Goal: Book appointment/travel/reservation

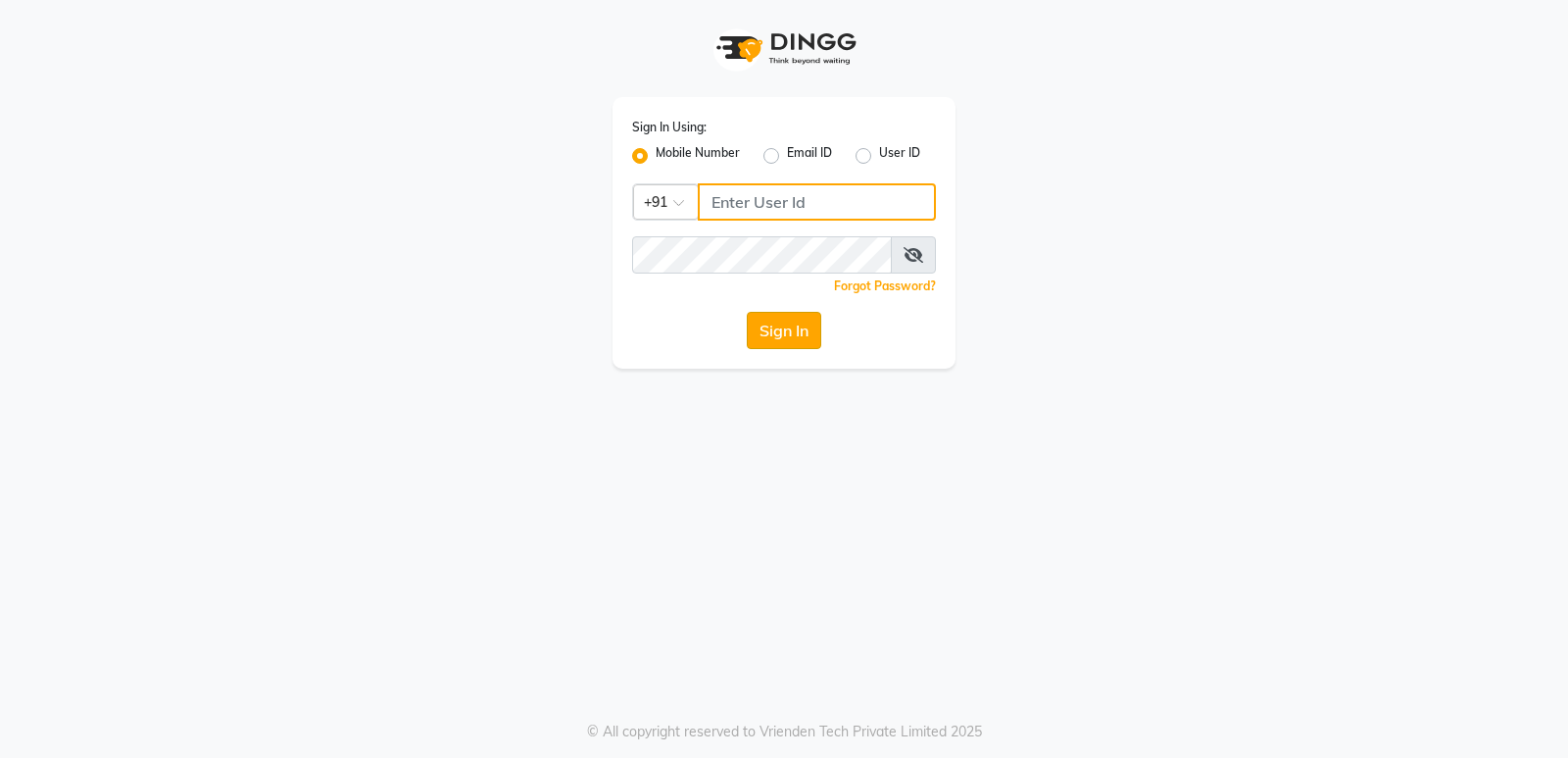
type input "8879293507"
click at [819, 313] on button "Sign In" at bounding box center [784, 330] width 75 height 37
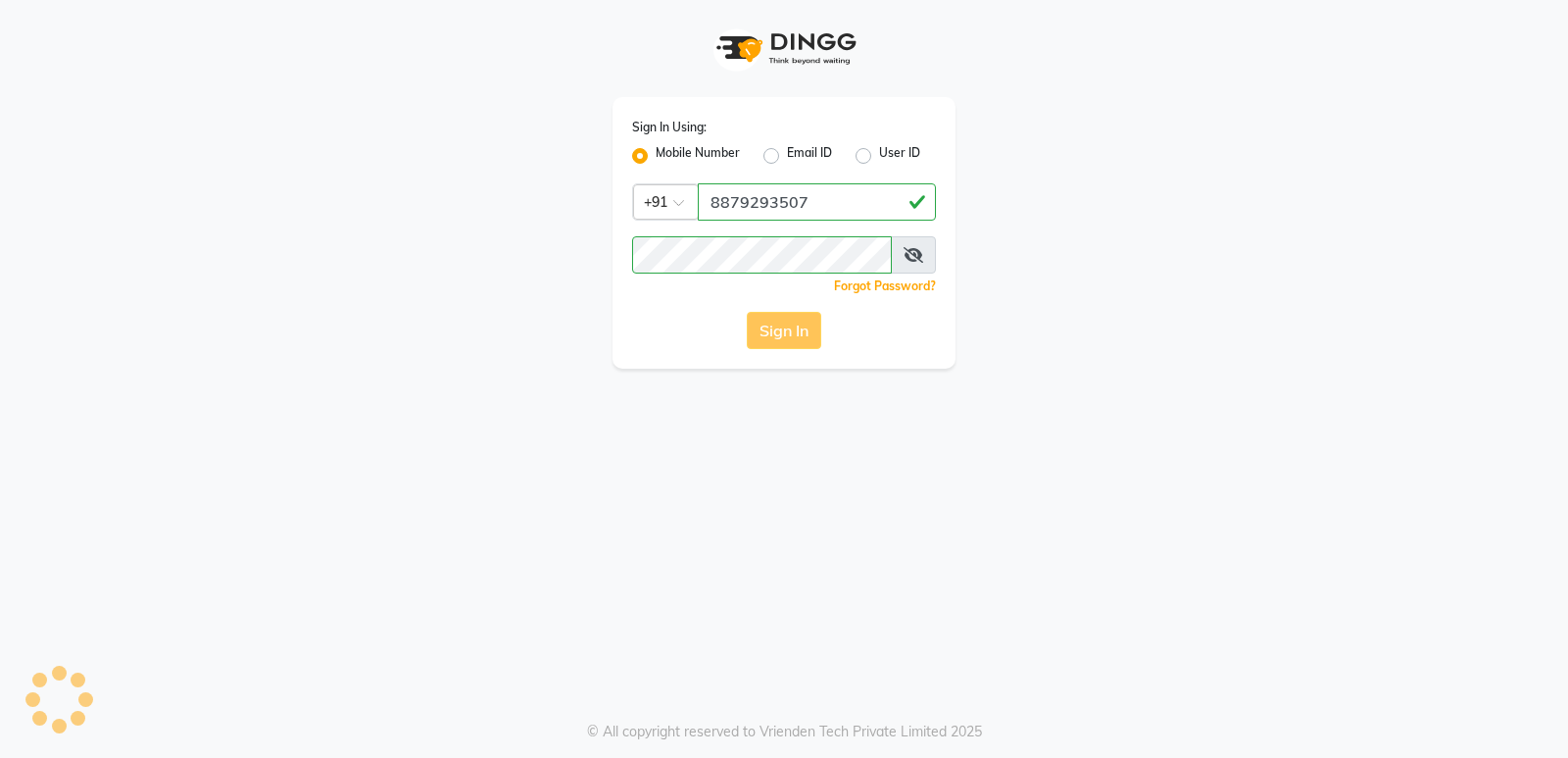
click at [812, 331] on button "Sign In" at bounding box center [784, 330] width 75 height 37
click at [806, 332] on button "Sign In" at bounding box center [784, 330] width 75 height 37
click at [806, 332] on div "Sign In" at bounding box center [784, 330] width 304 height 37
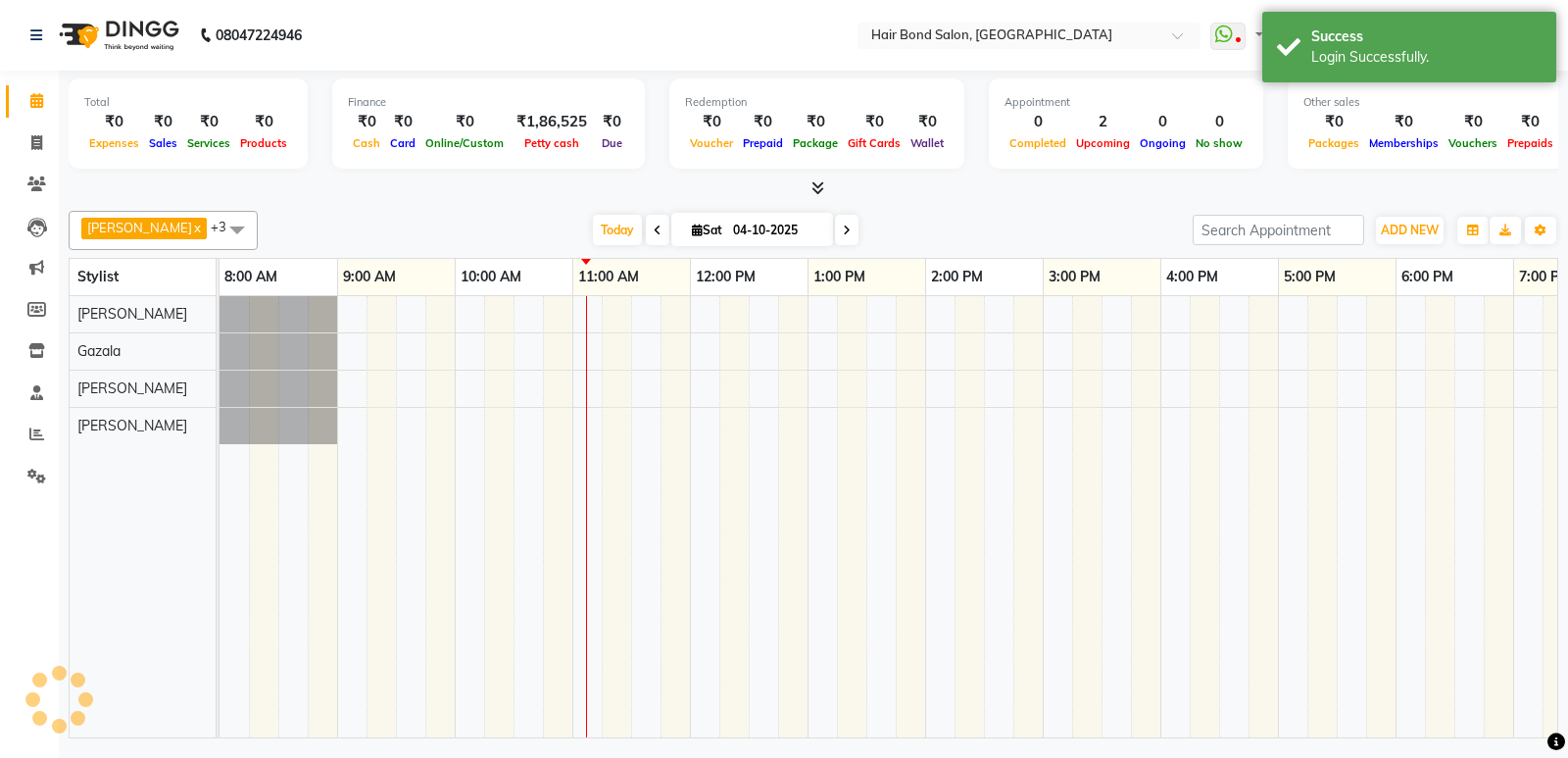
select select "en"
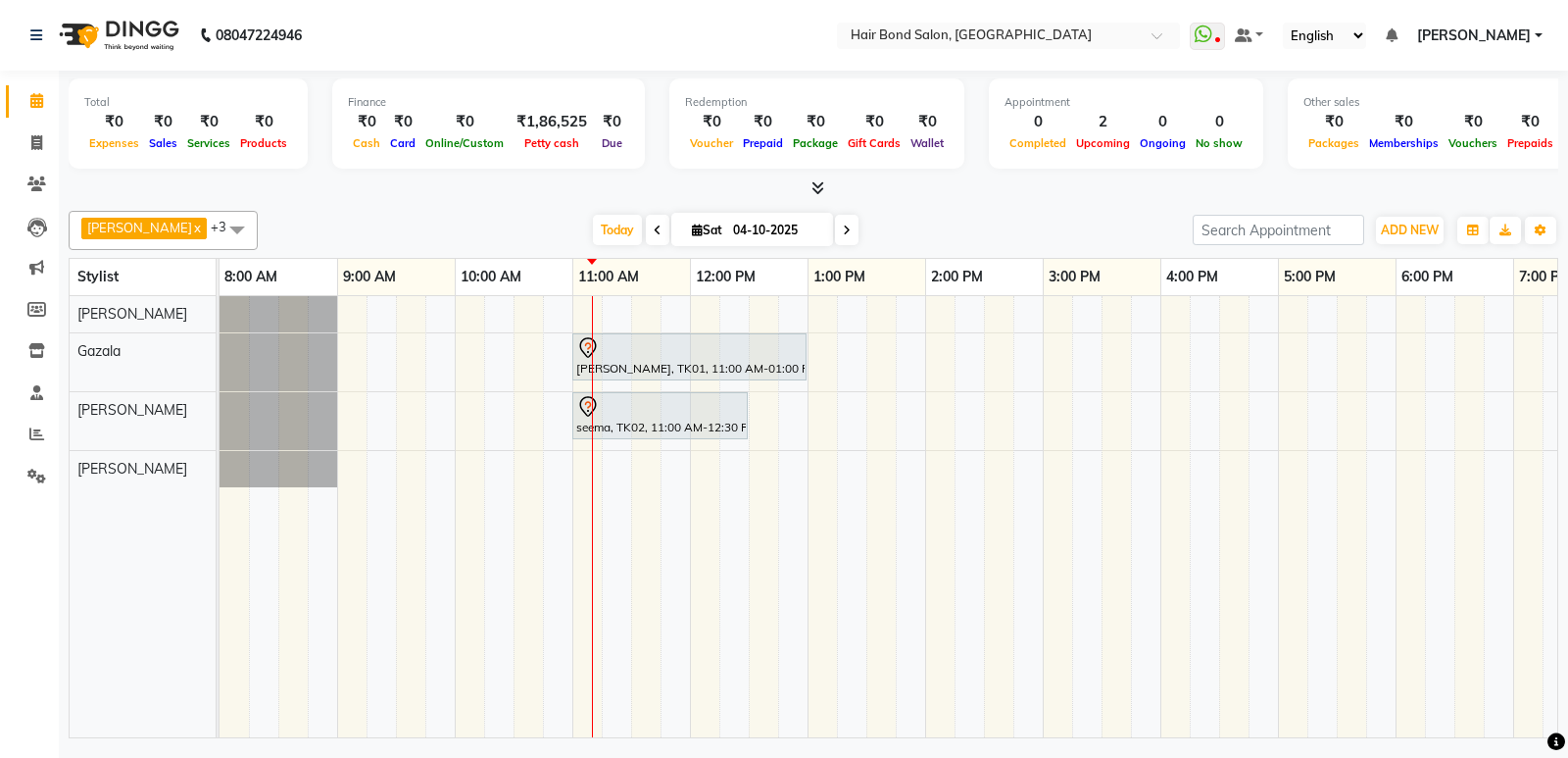
click at [835, 235] on span at bounding box center [847, 230] width 24 height 31
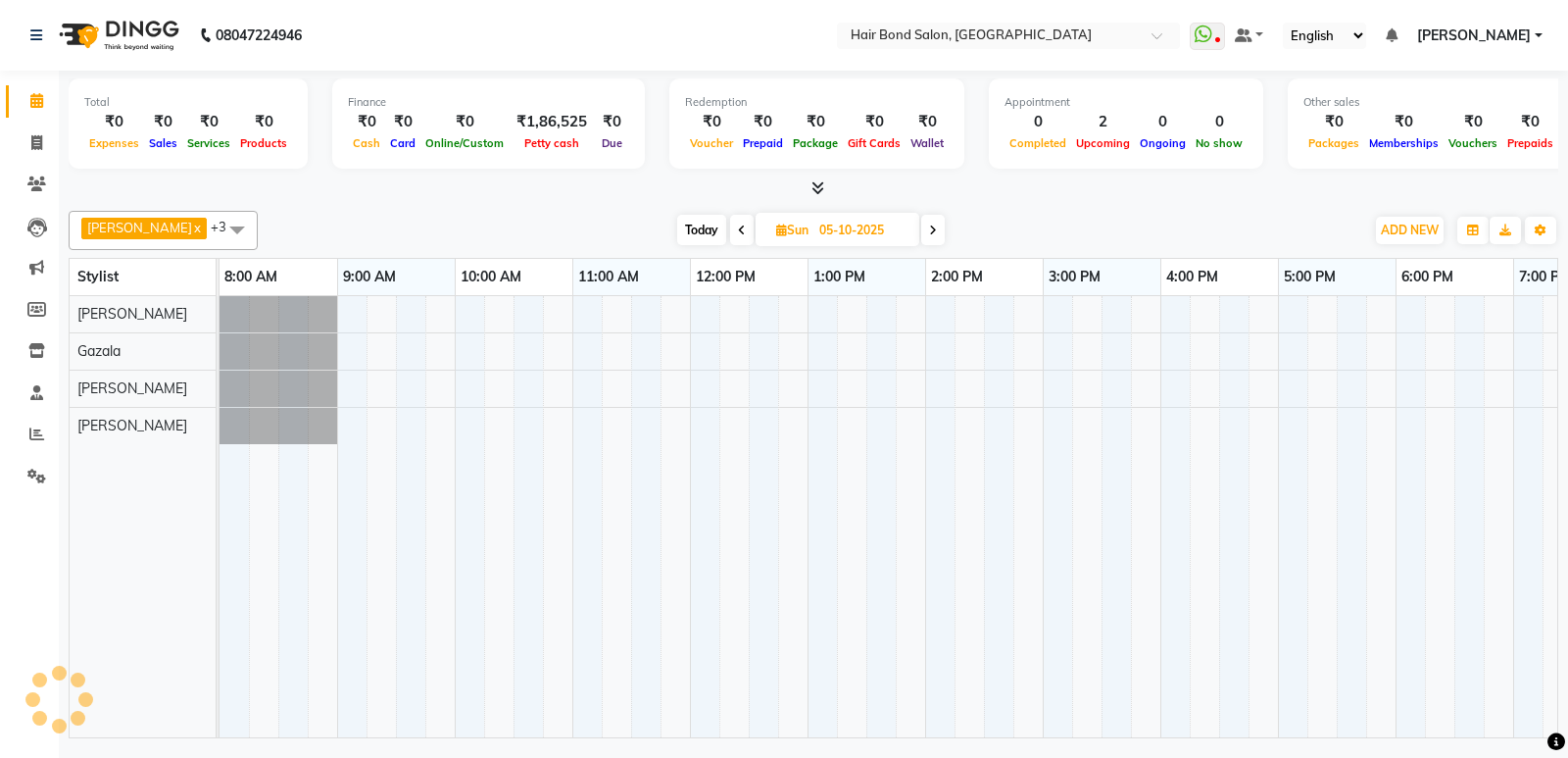
scroll to position [0, 354]
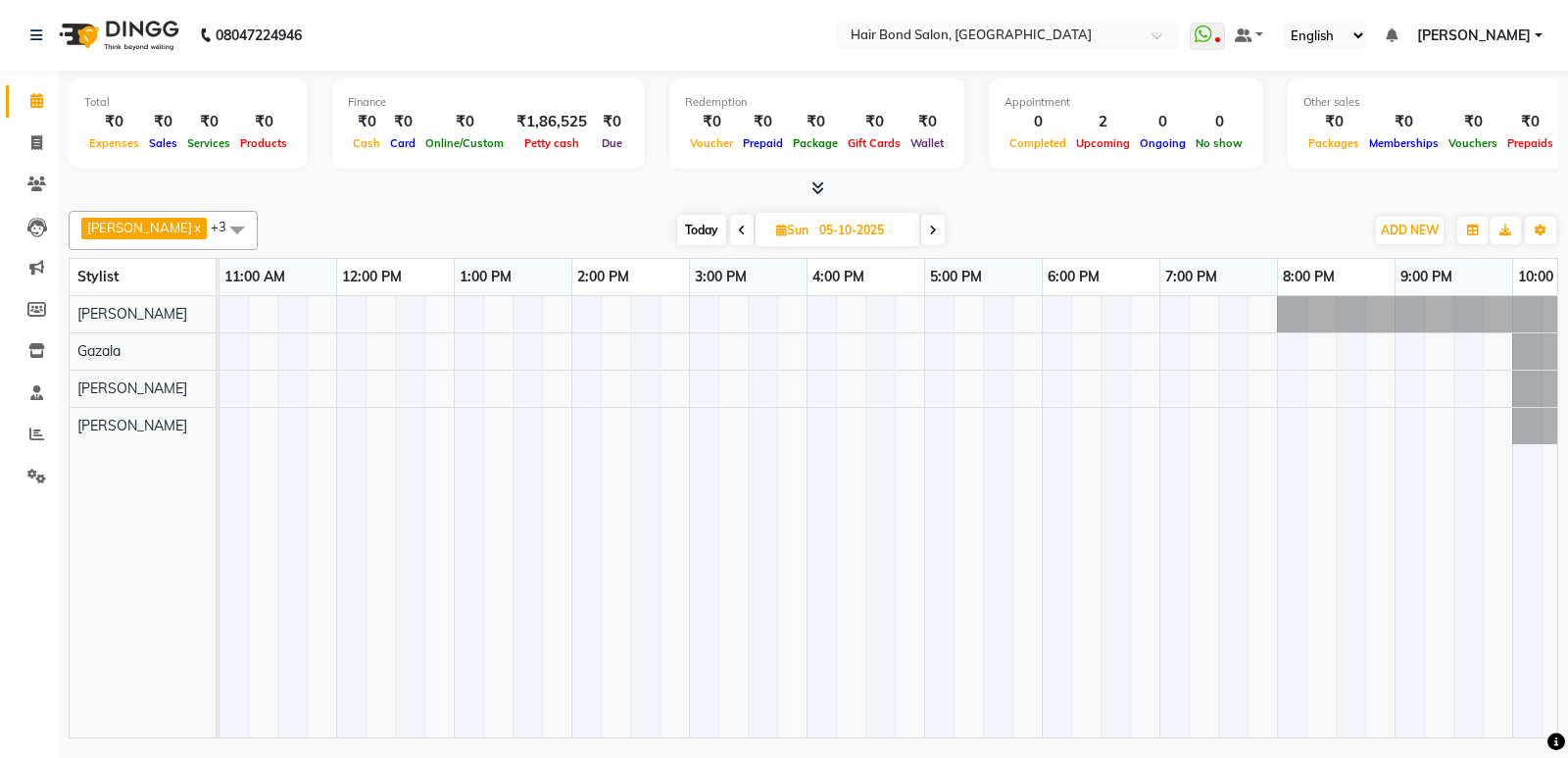
click at [922, 233] on span at bounding box center [934, 230] width 24 height 31
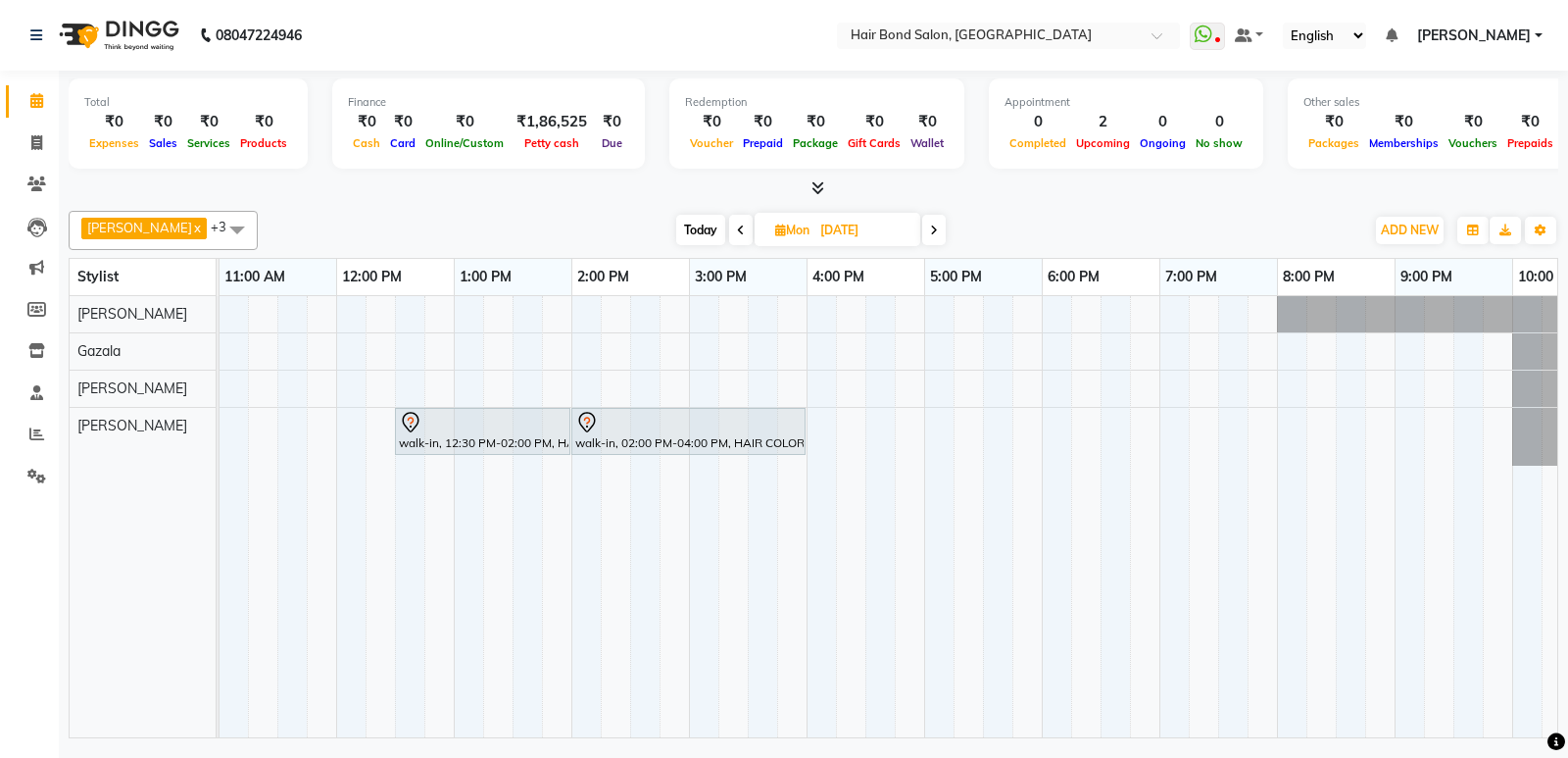
click at [931, 232] on icon at bounding box center [935, 231] width 8 height 12
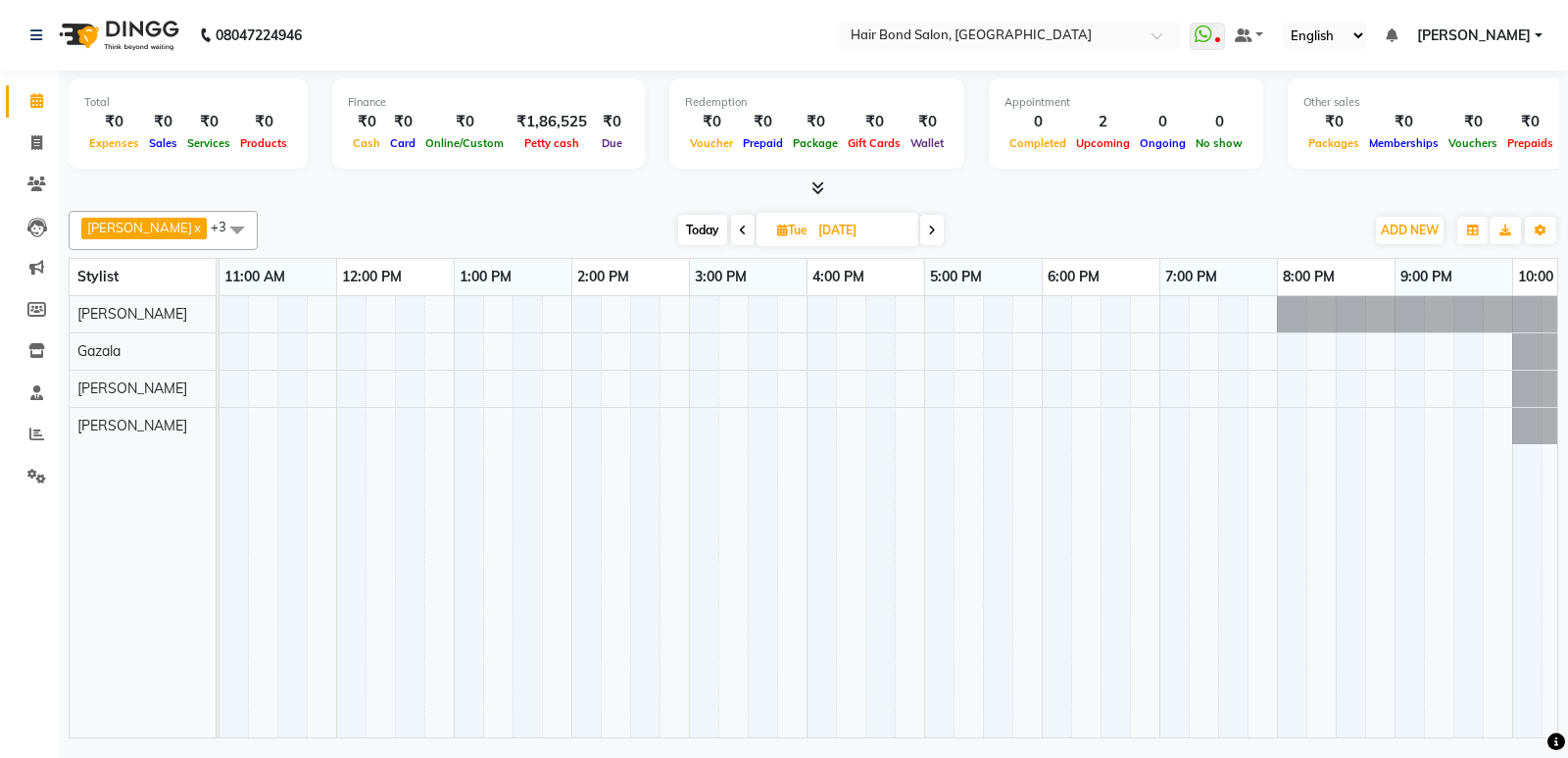
click at [929, 232] on icon at bounding box center [933, 231] width 8 height 12
click at [932, 232] on icon at bounding box center [936, 231] width 8 height 12
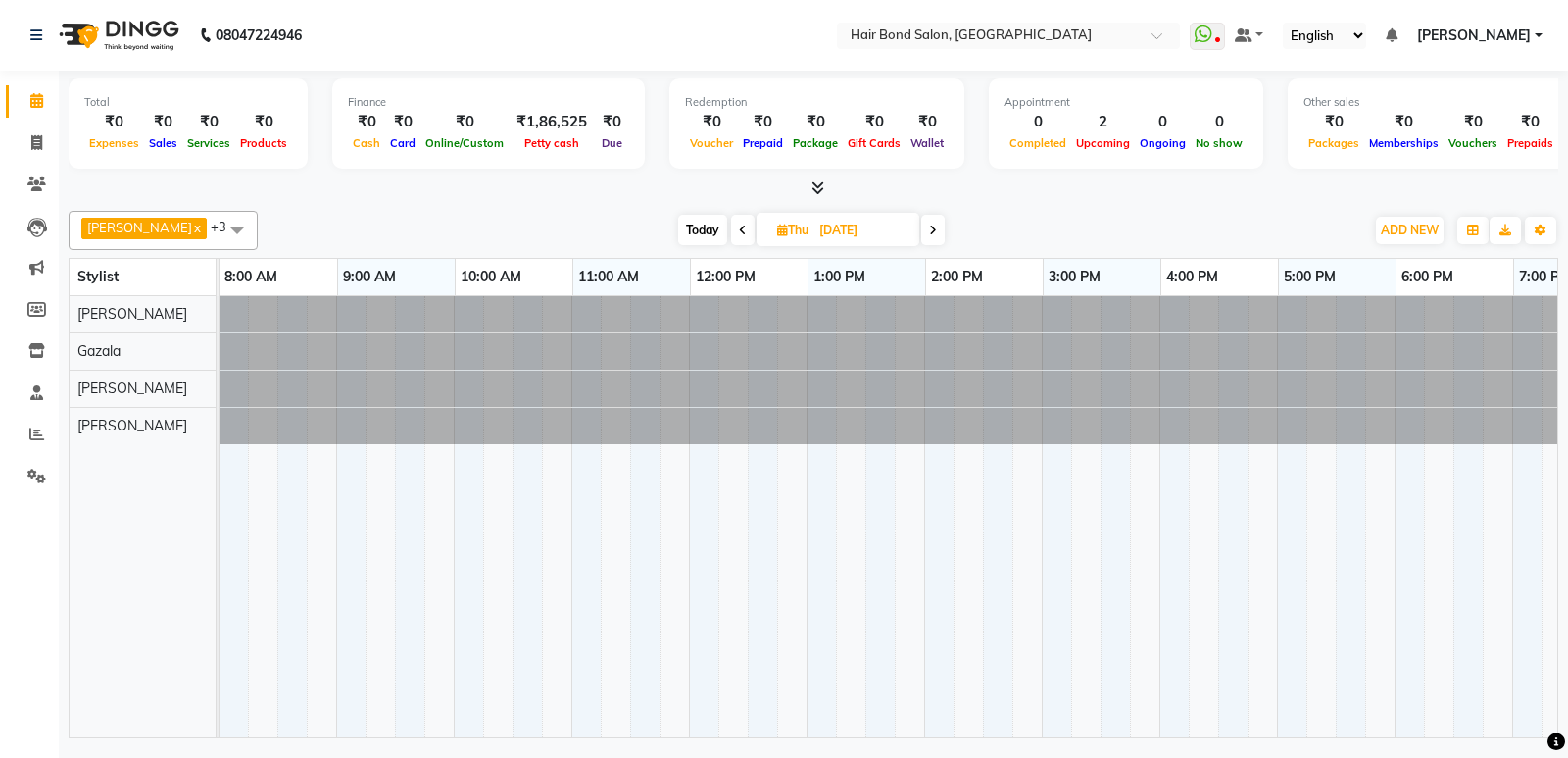
scroll to position [0, 0]
click at [930, 232] on icon at bounding box center [934, 231] width 8 height 12
type input "[DATE]"
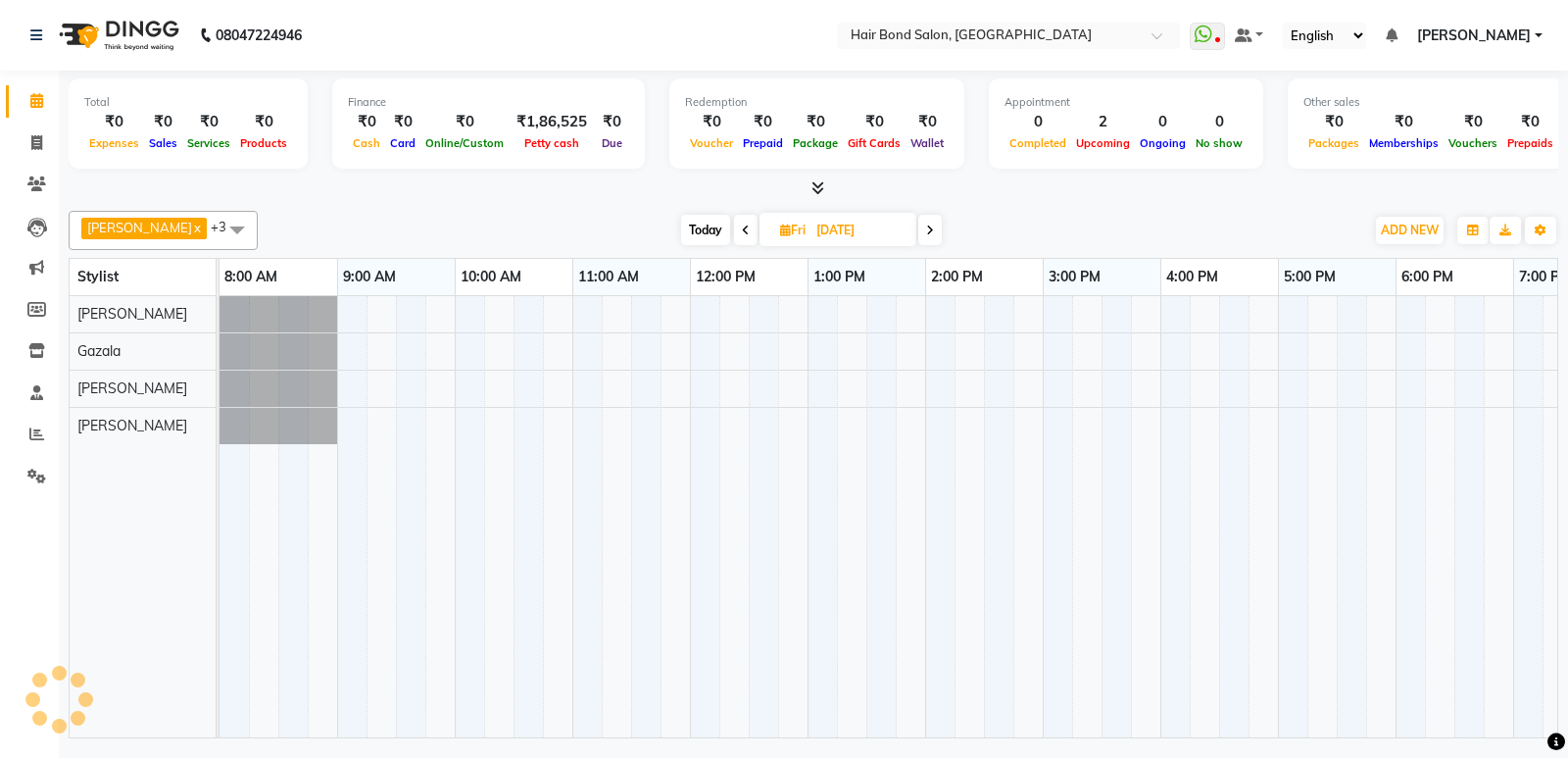
scroll to position [0, 354]
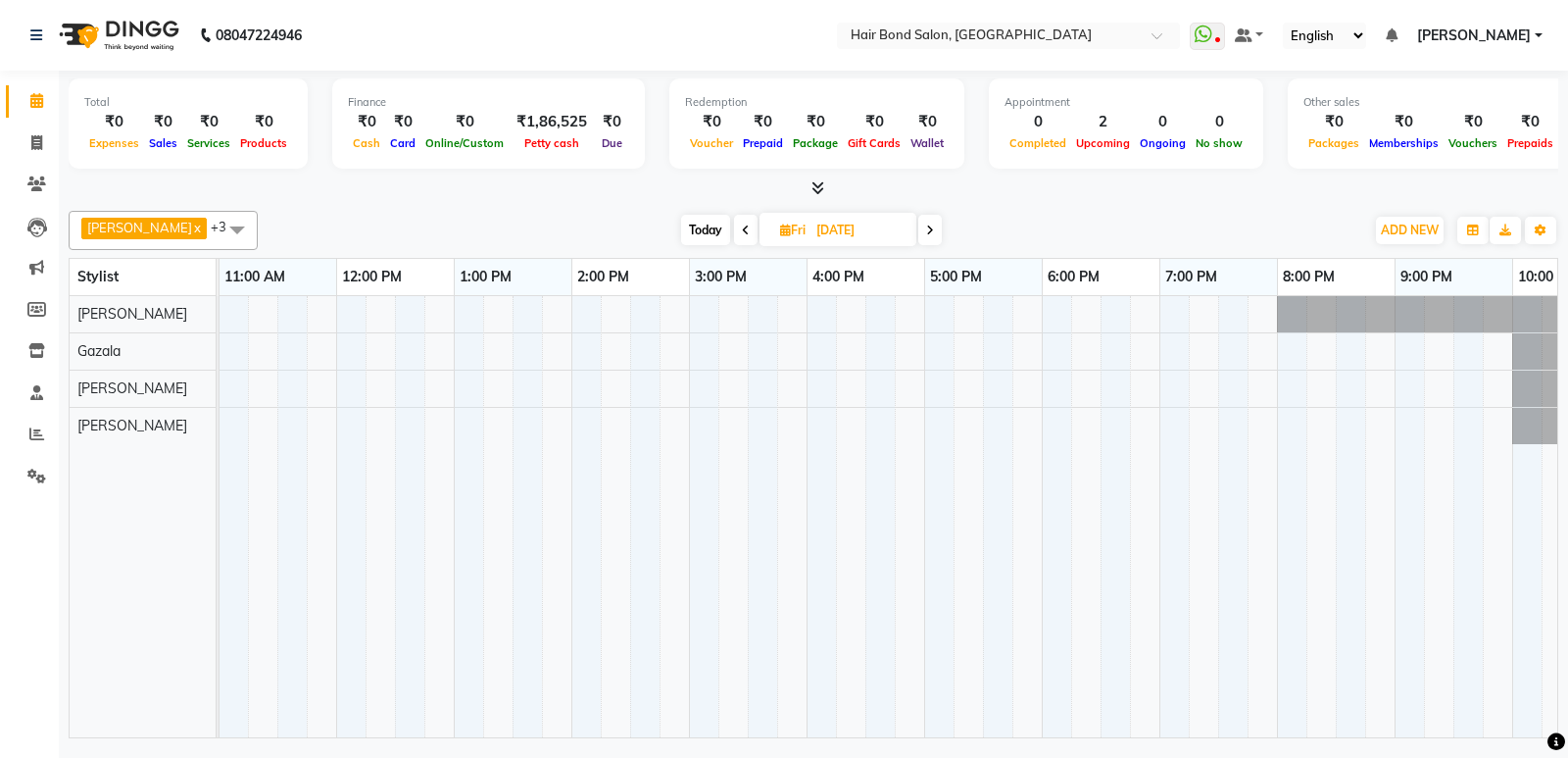
click at [878, 233] on input "[DATE]" at bounding box center [859, 231] width 98 height 30
select select "10"
select select "2025"
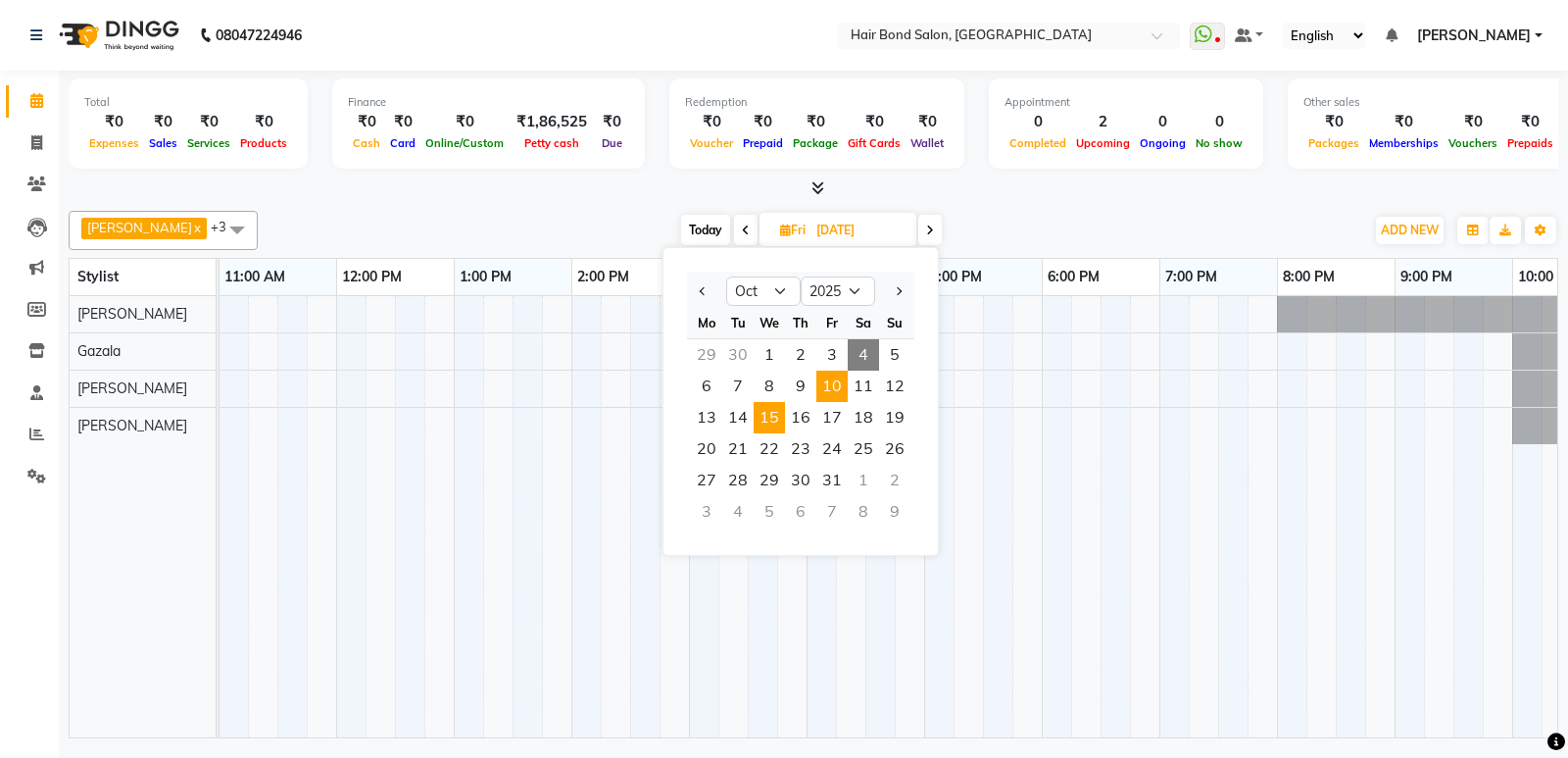
click at [782, 425] on span "15" at bounding box center [770, 418] width 32 height 32
type input "[DATE]"
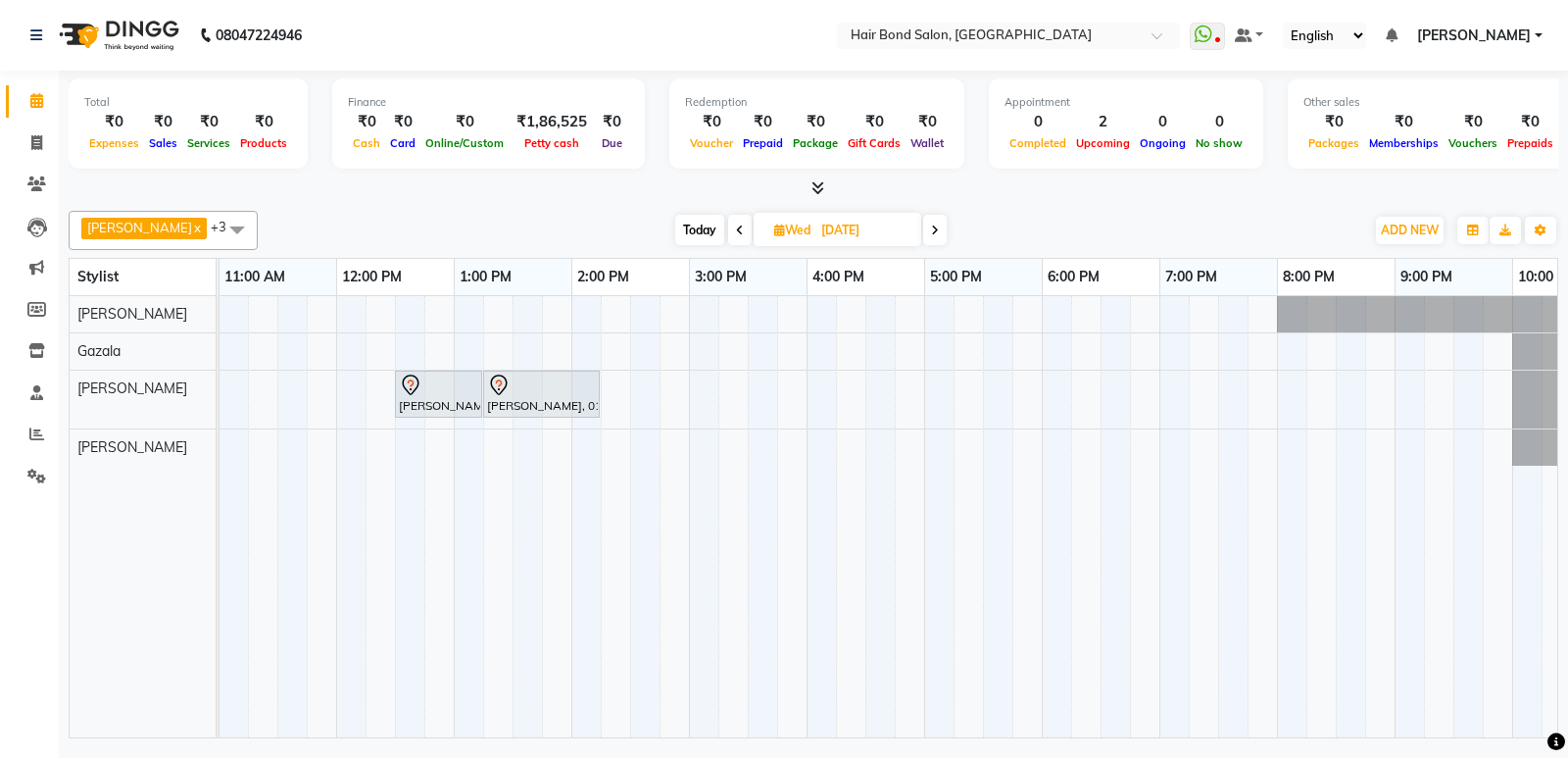
click at [815, 229] on input "[DATE]" at bounding box center [864, 231] width 98 height 30
select select "10"
select select "2025"
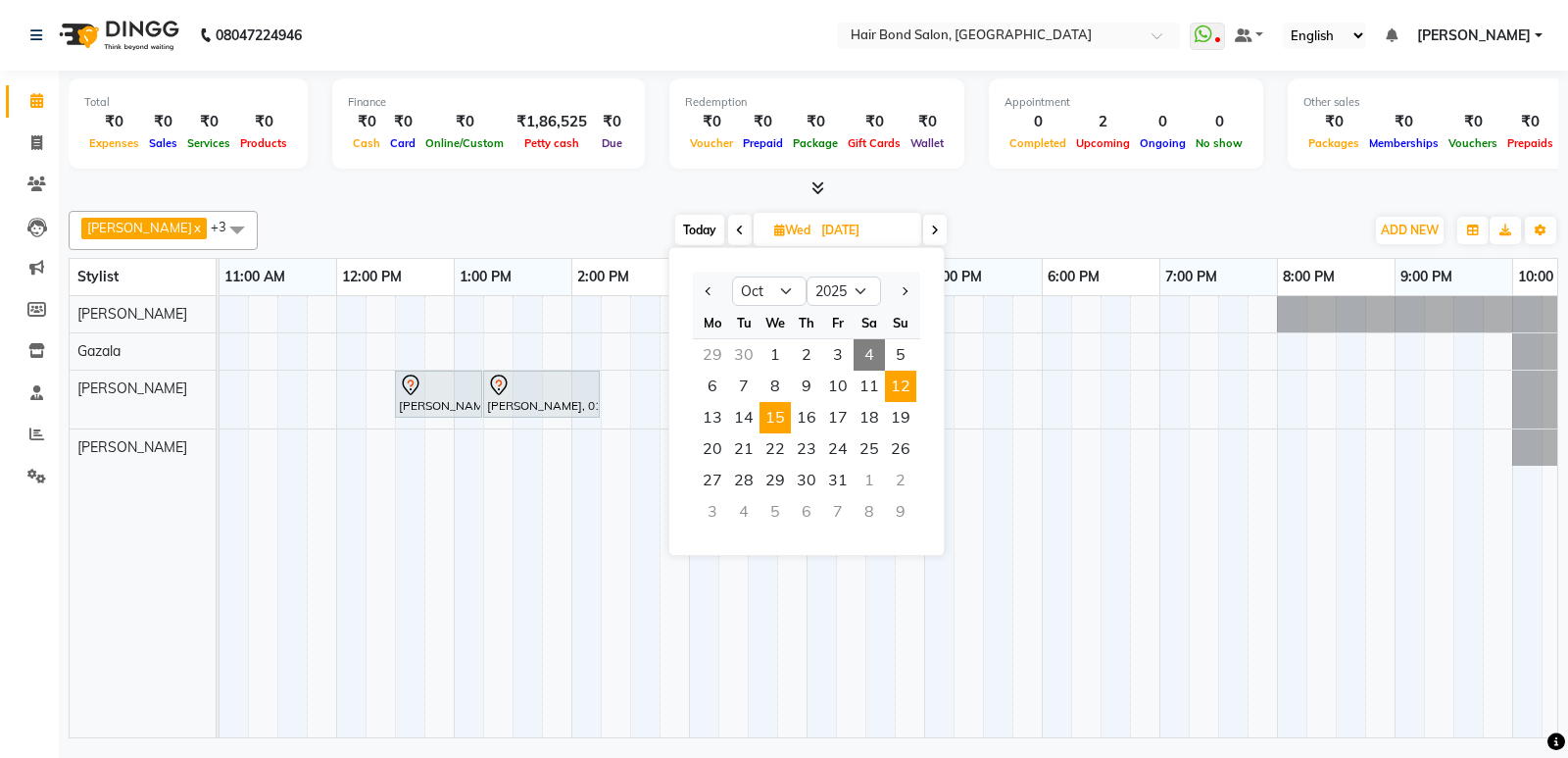
click at [908, 378] on span "12" at bounding box center [901, 387] width 32 height 32
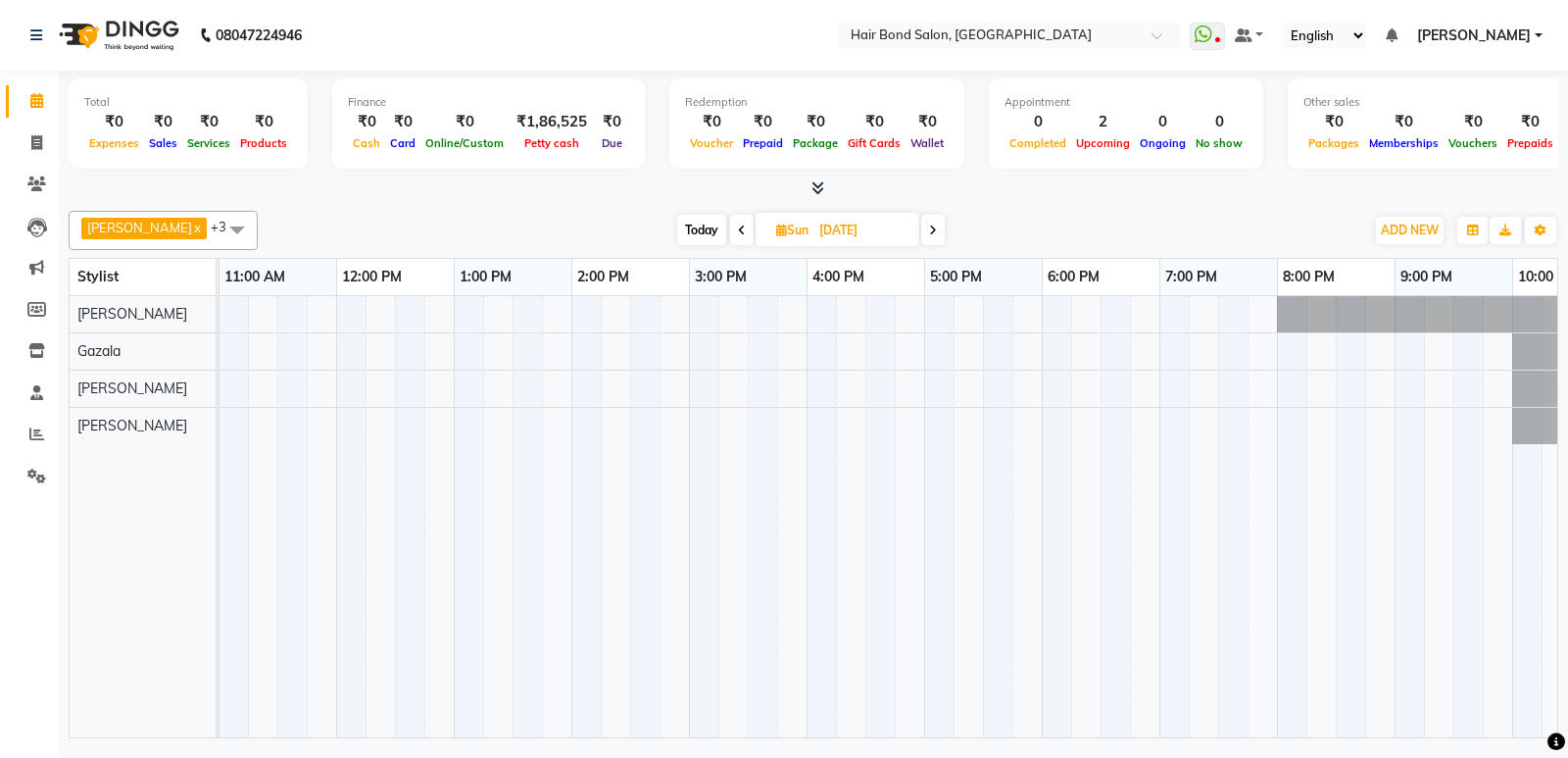
click at [731, 239] on span at bounding box center [743, 230] width 24 height 31
click at [732, 239] on span at bounding box center [744, 230] width 24 height 31
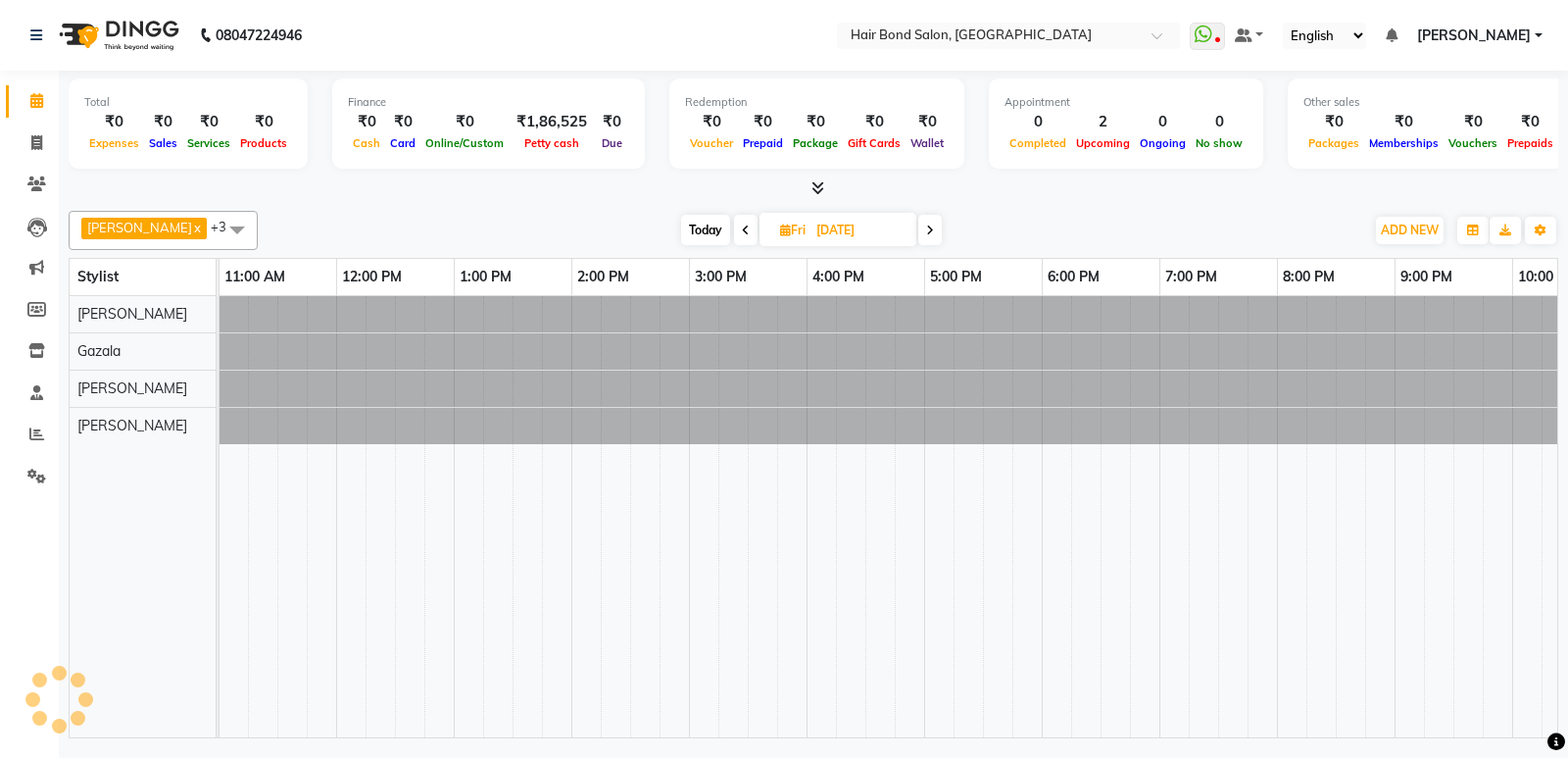
click at [742, 226] on icon at bounding box center [746, 231] width 8 height 12
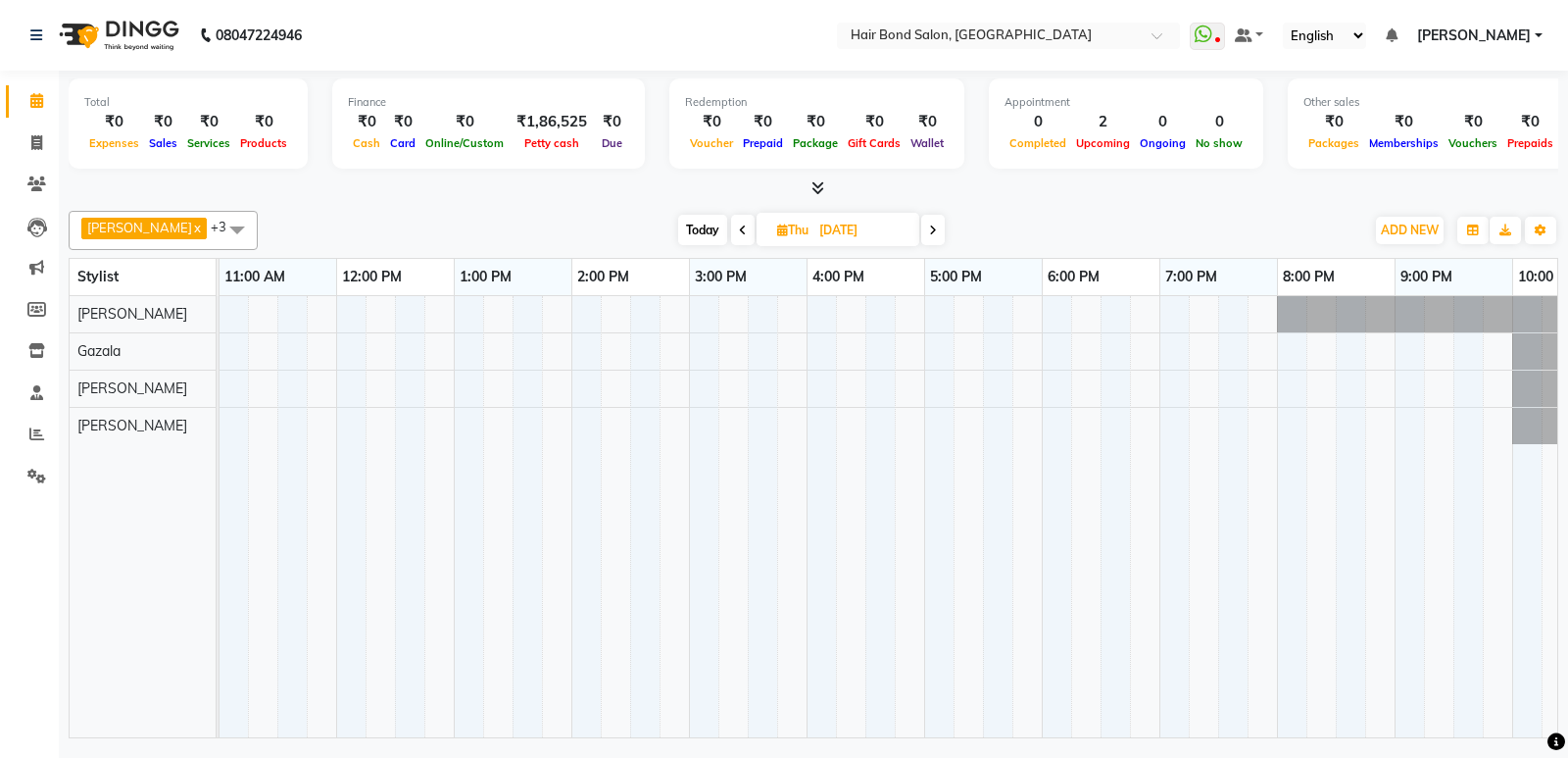
click at [739, 232] on icon at bounding box center [743, 231] width 8 height 12
click at [729, 232] on span at bounding box center [741, 230] width 24 height 31
click at [739, 232] on icon at bounding box center [743, 231] width 8 height 12
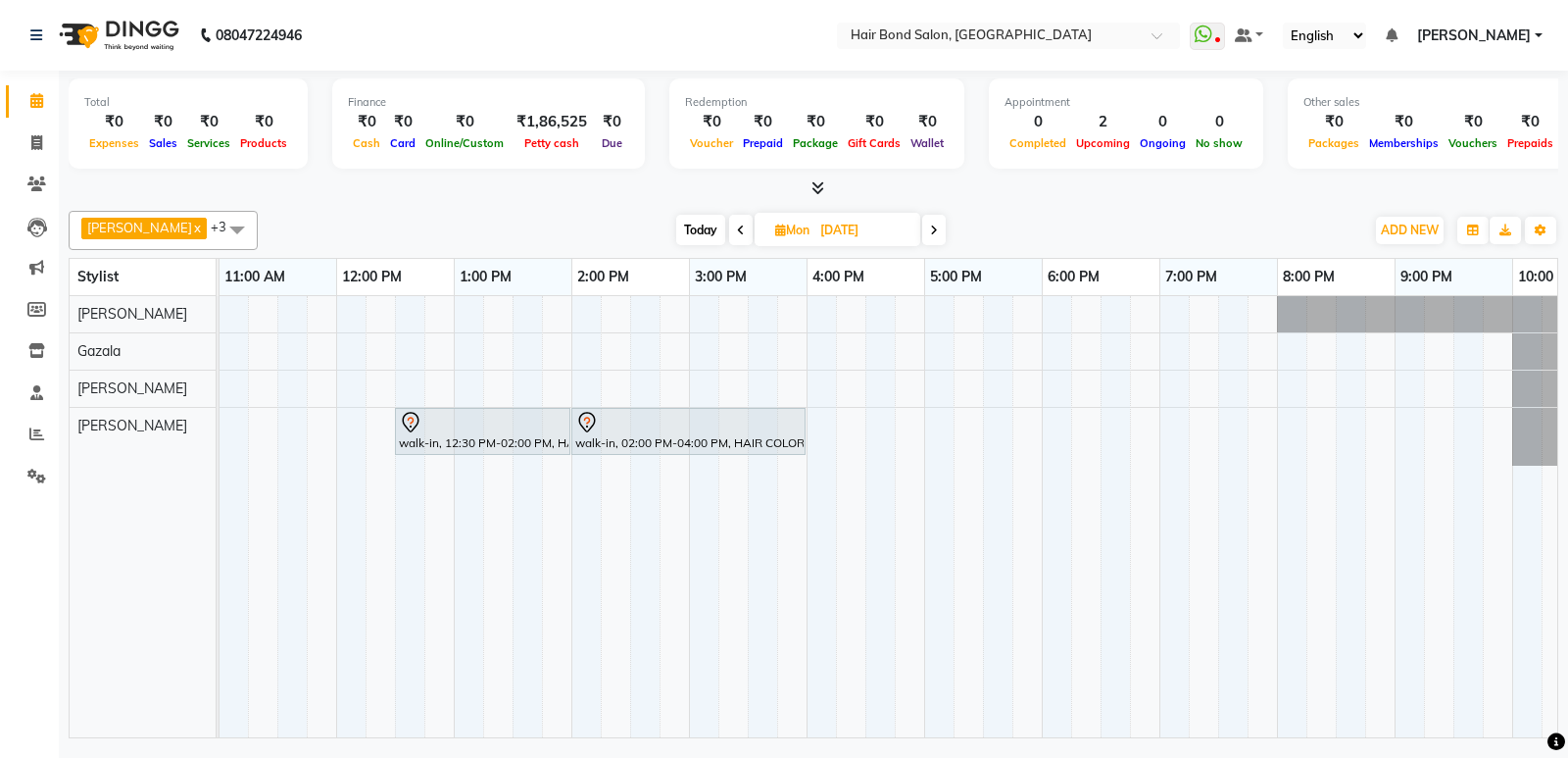
click at [737, 232] on icon at bounding box center [741, 231] width 8 height 12
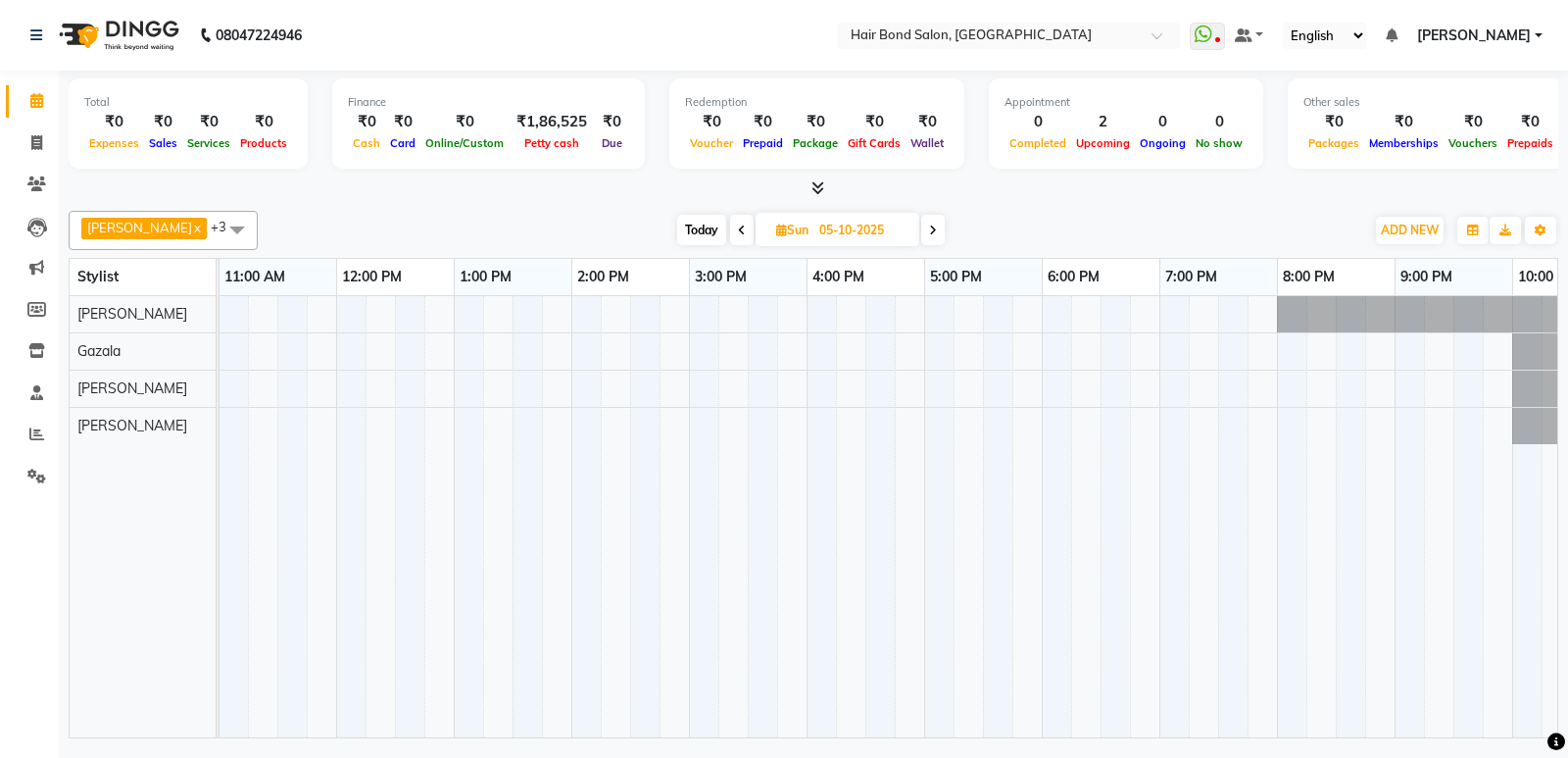
click at [922, 239] on span at bounding box center [934, 230] width 24 height 31
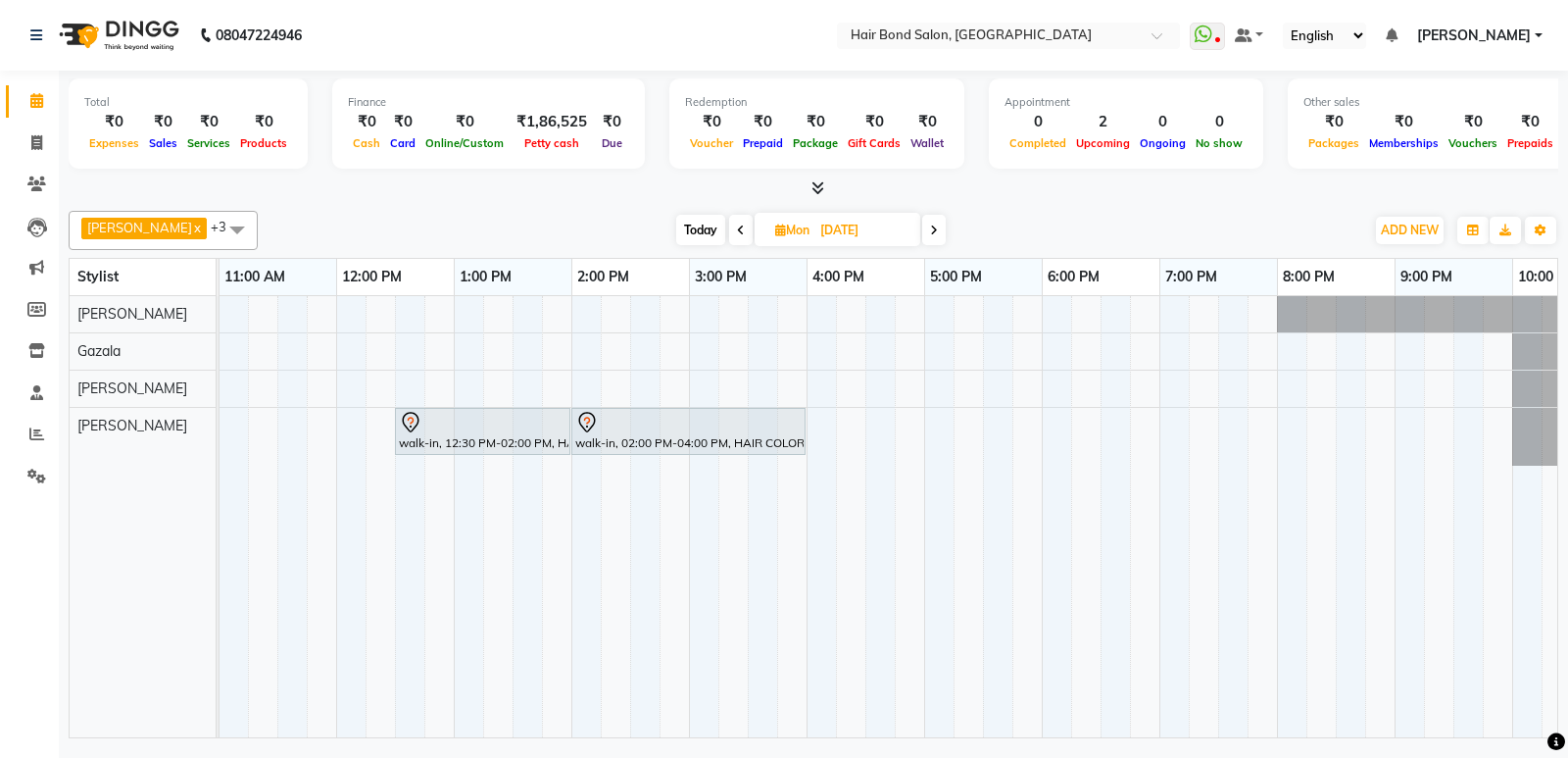
click at [737, 225] on icon at bounding box center [741, 231] width 8 height 12
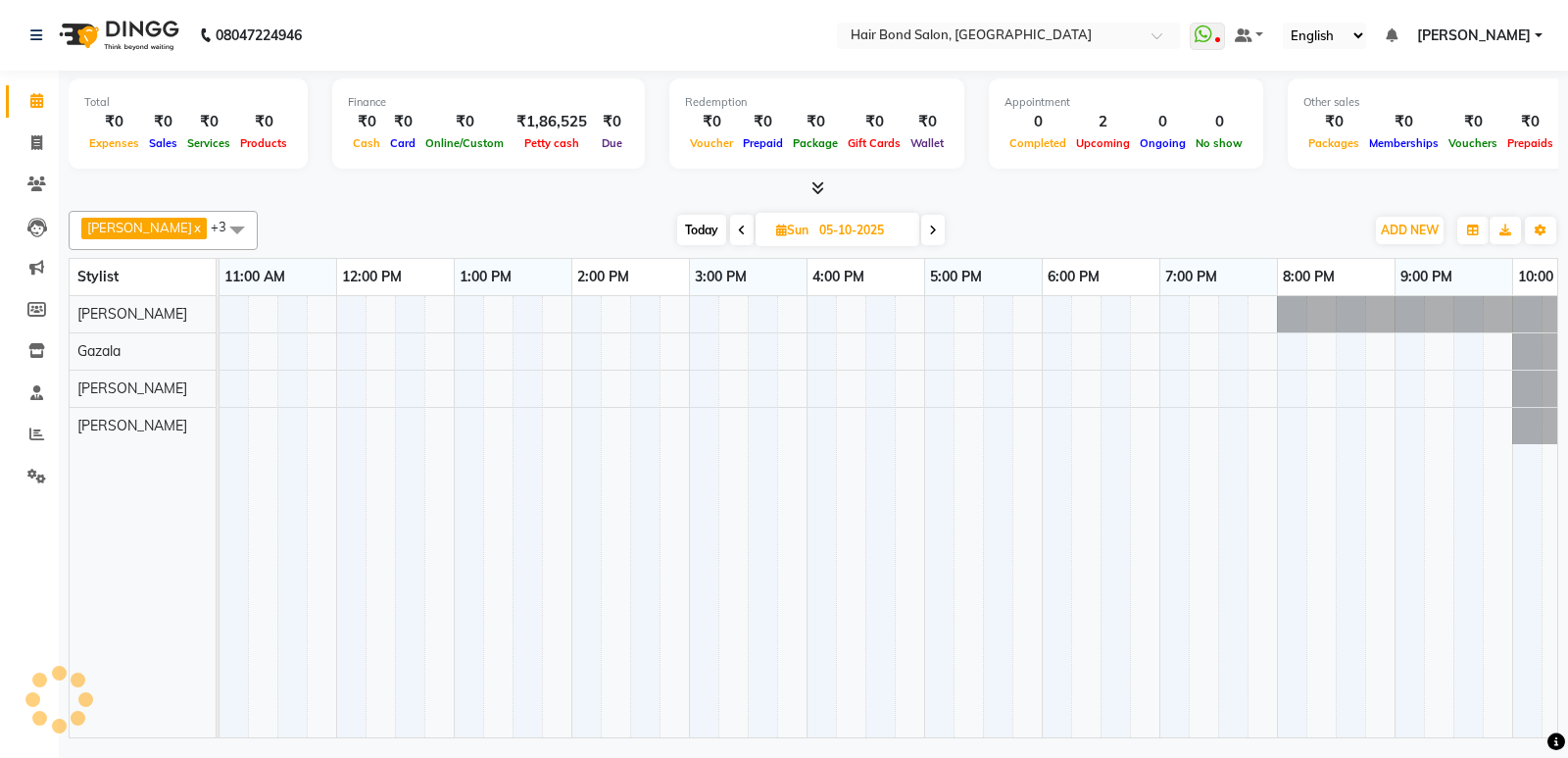
click at [738, 225] on icon at bounding box center [742, 231] width 8 height 12
type input "04-10-2025"
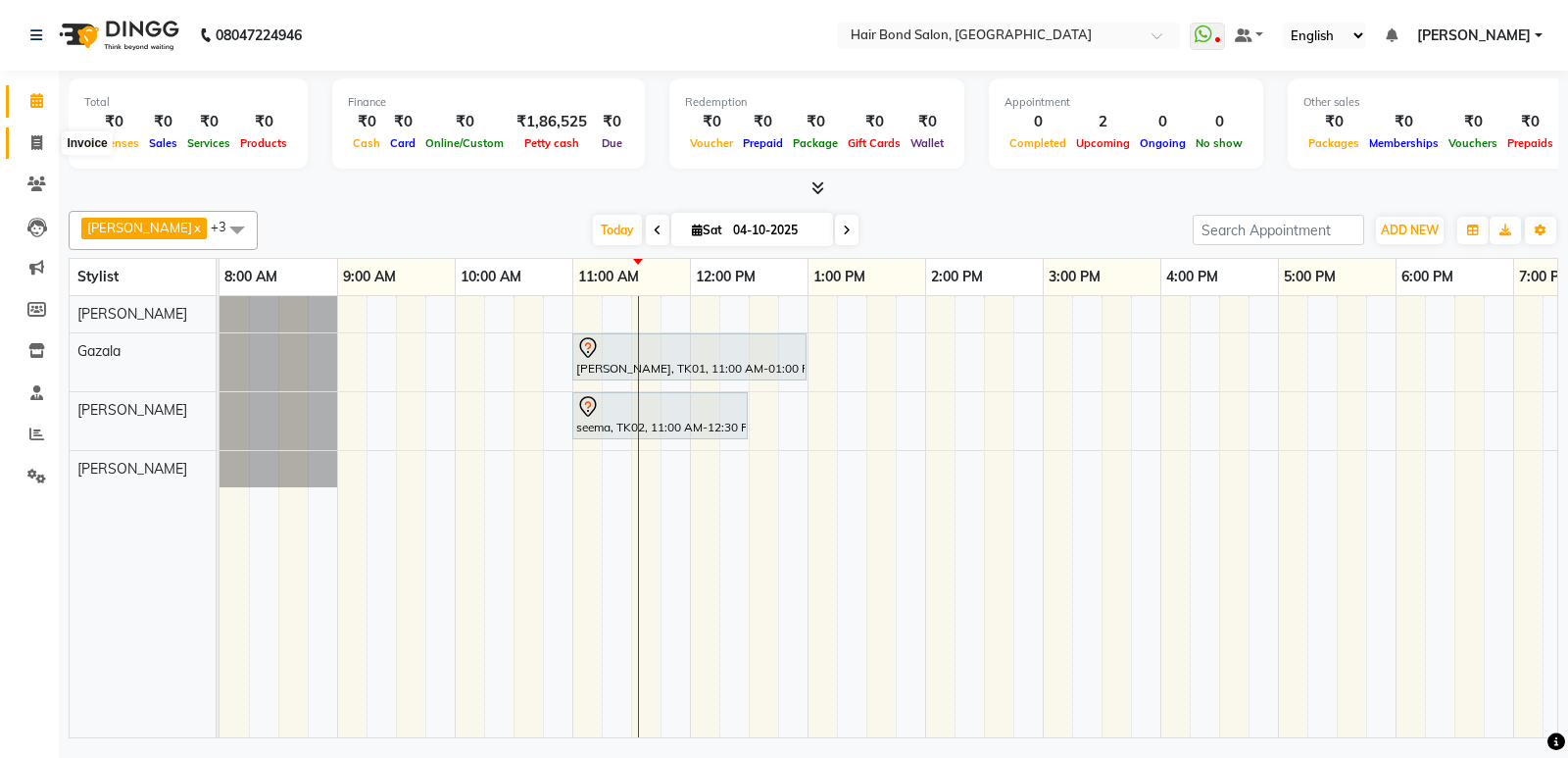
click at [29, 136] on span at bounding box center [37, 143] width 35 height 23
click at [38, 133] on span at bounding box center [37, 143] width 35 height 23
select select "service"
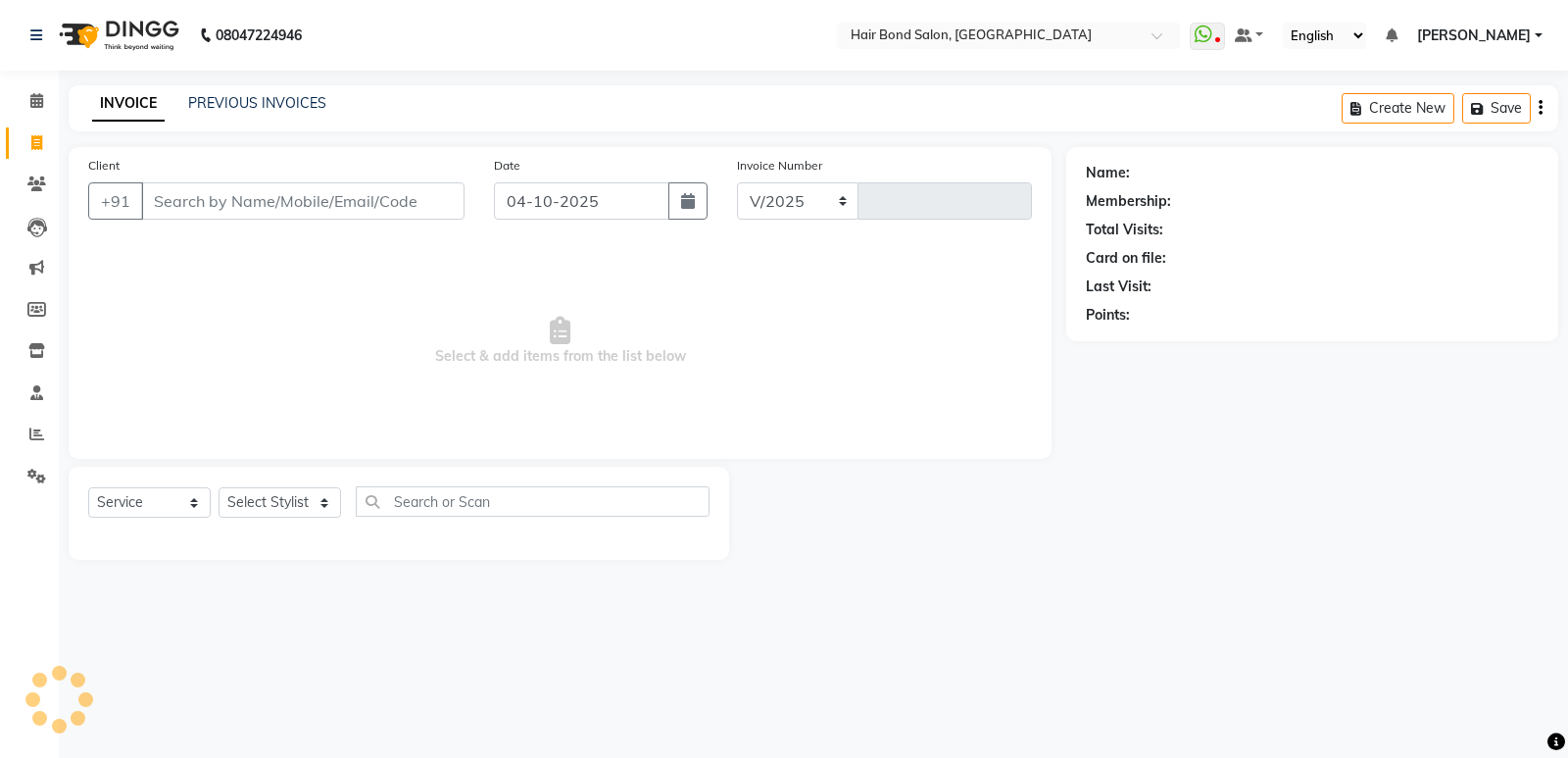
select select "8721"
type input "0531"
click at [219, 208] on input "Client" at bounding box center [302, 200] width 323 height 37
click at [33, 99] on icon at bounding box center [37, 100] width 13 height 15
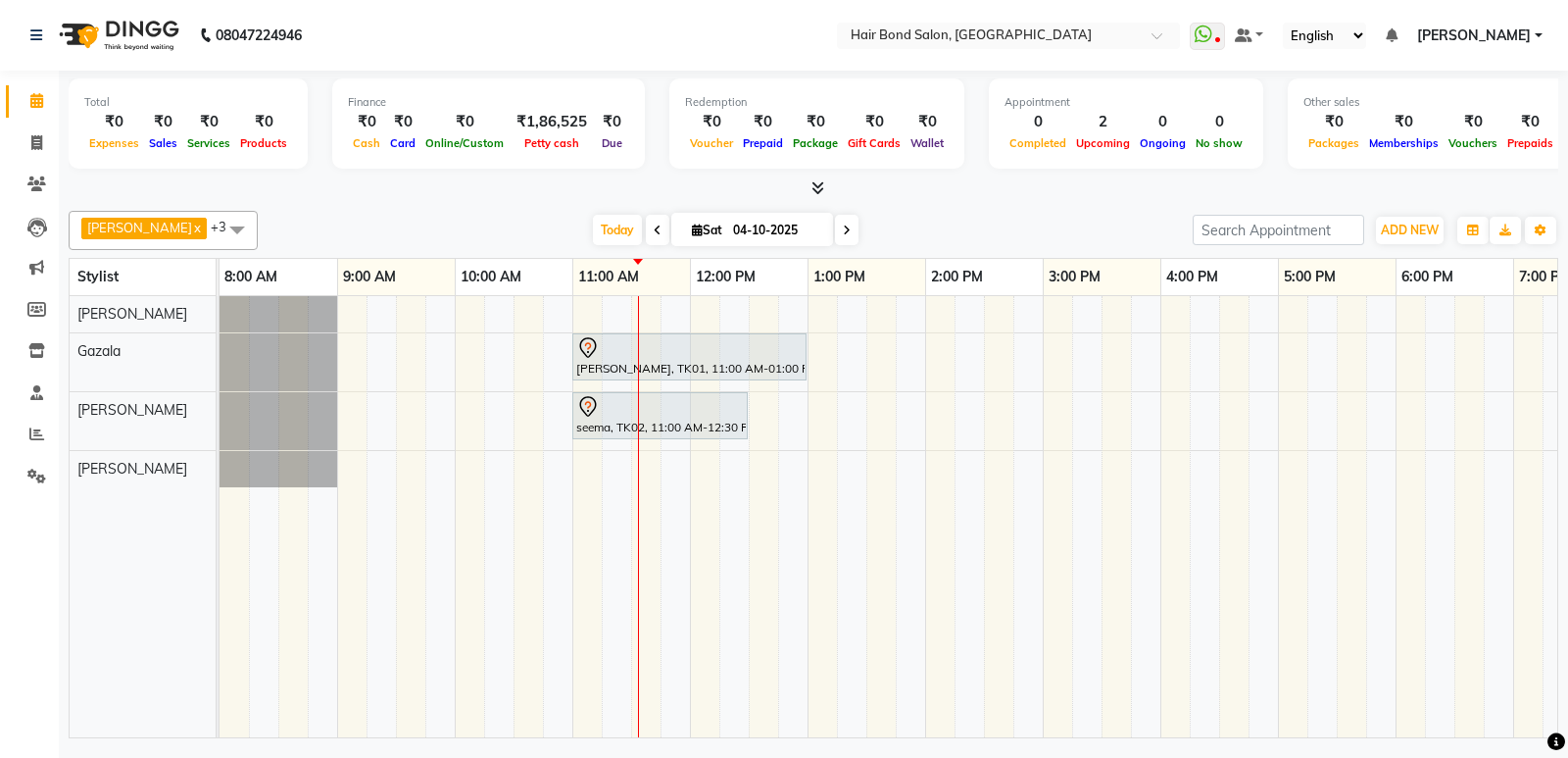
click at [886, 361] on div "[PERSON_NAME], TK01, 11:00 AM-01:00 PM, TEXTURE SERVICES - [MEDICAL_DATA] / Cys…" at bounding box center [1102, 517] width 1765 height 442
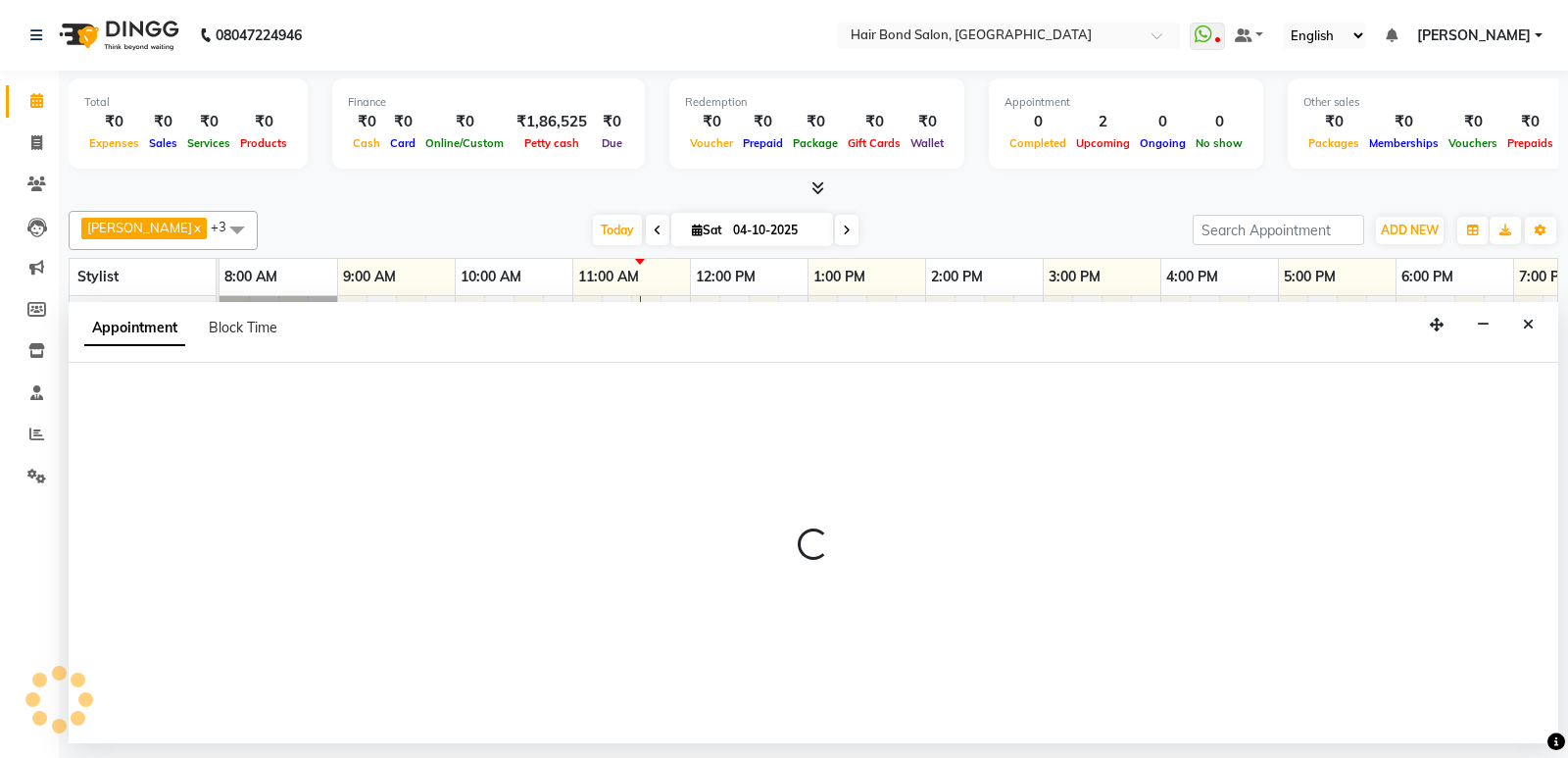
select select "88193"
select select "tentative"
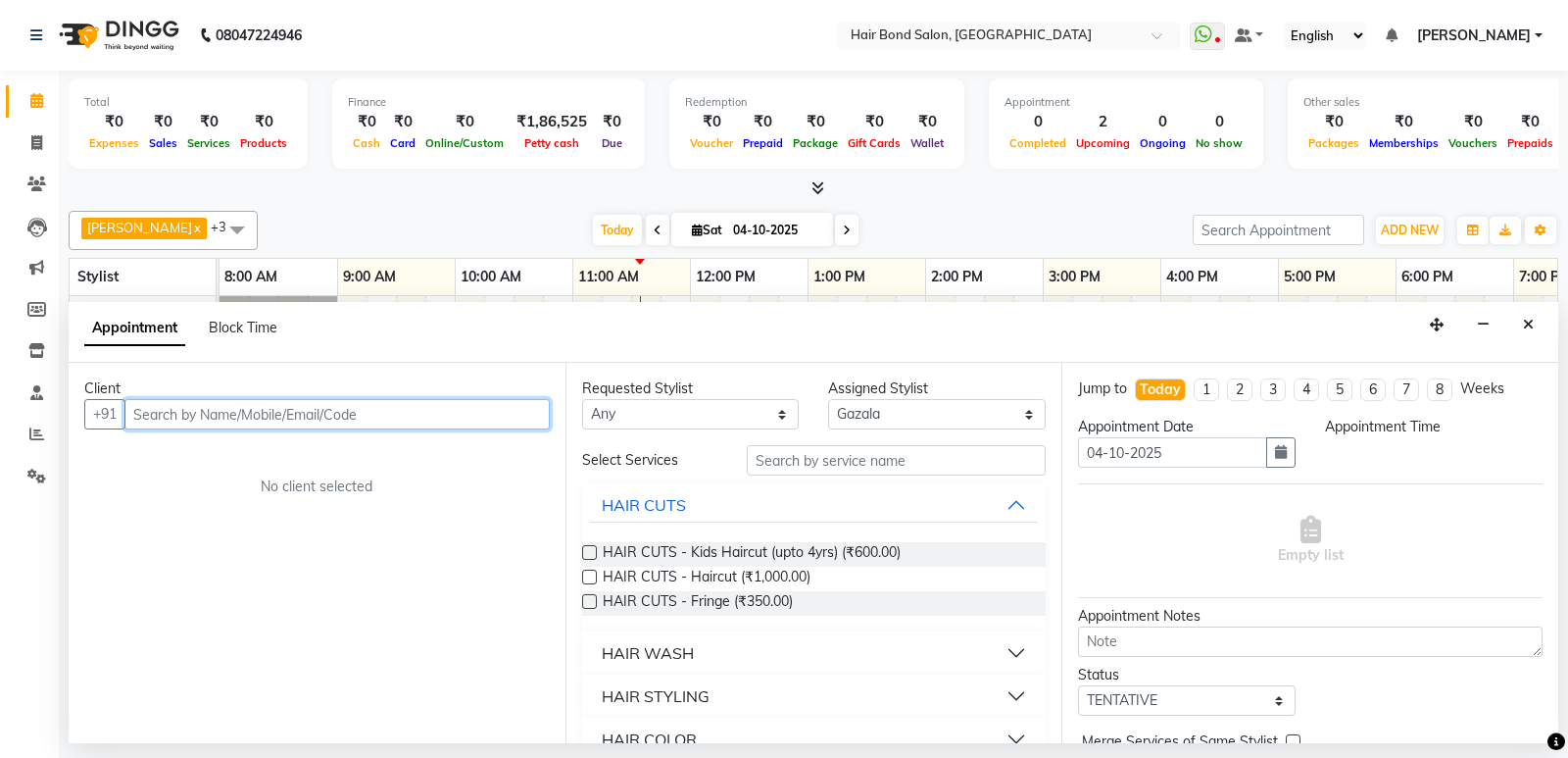
select select "810"
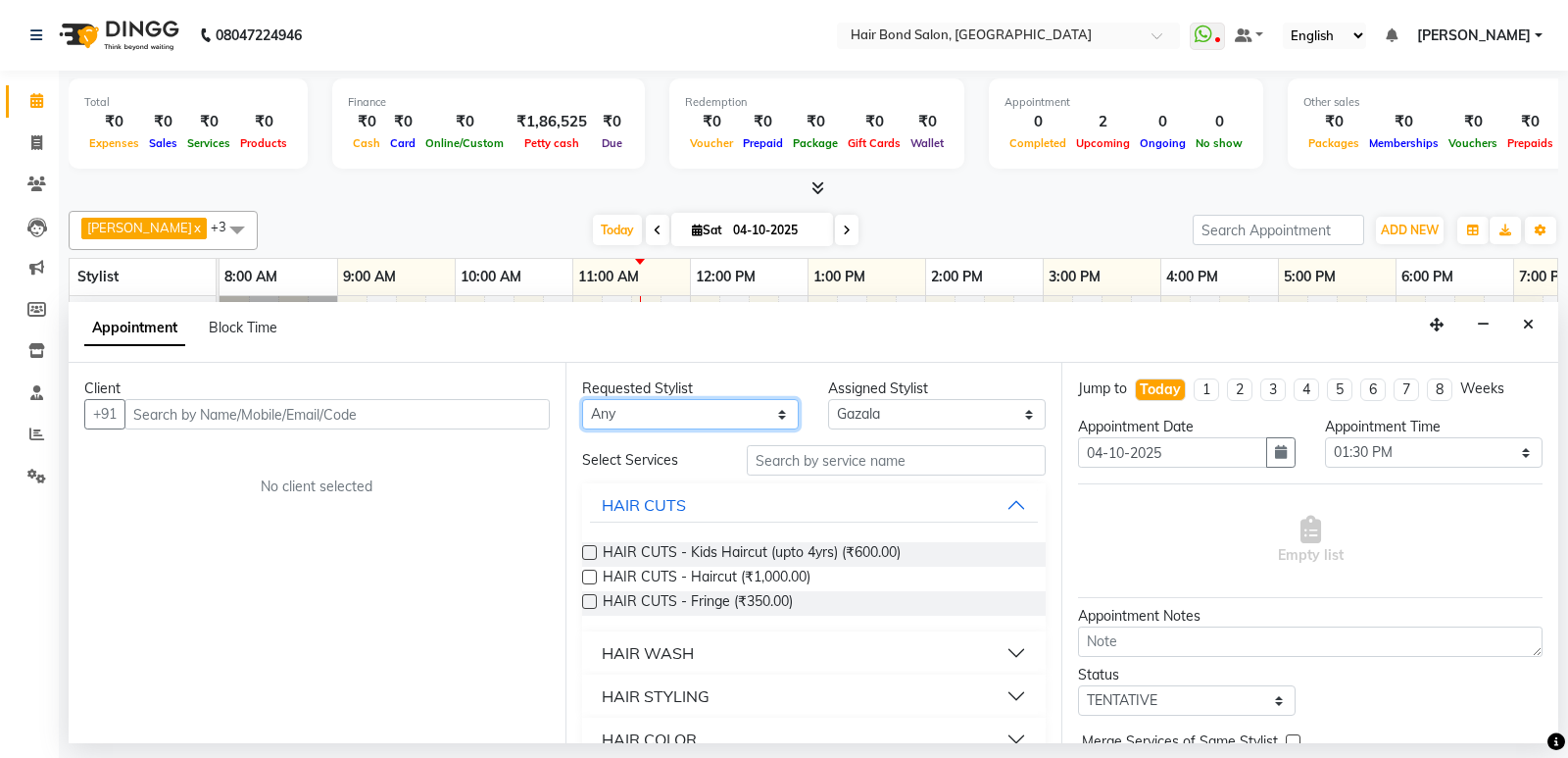
click at [748, 411] on select "Any [PERSON_NAME] [PERSON_NAME] [PERSON_NAME] [PERSON_NAME] [PERSON_NAME] Mount…" at bounding box center [691, 414] width 218 height 31
select select "88193"
click at [583, 399] on select "Any [PERSON_NAME] [PERSON_NAME] [PERSON_NAME] [PERSON_NAME] [PERSON_NAME] Mount…" at bounding box center [691, 414] width 218 height 31
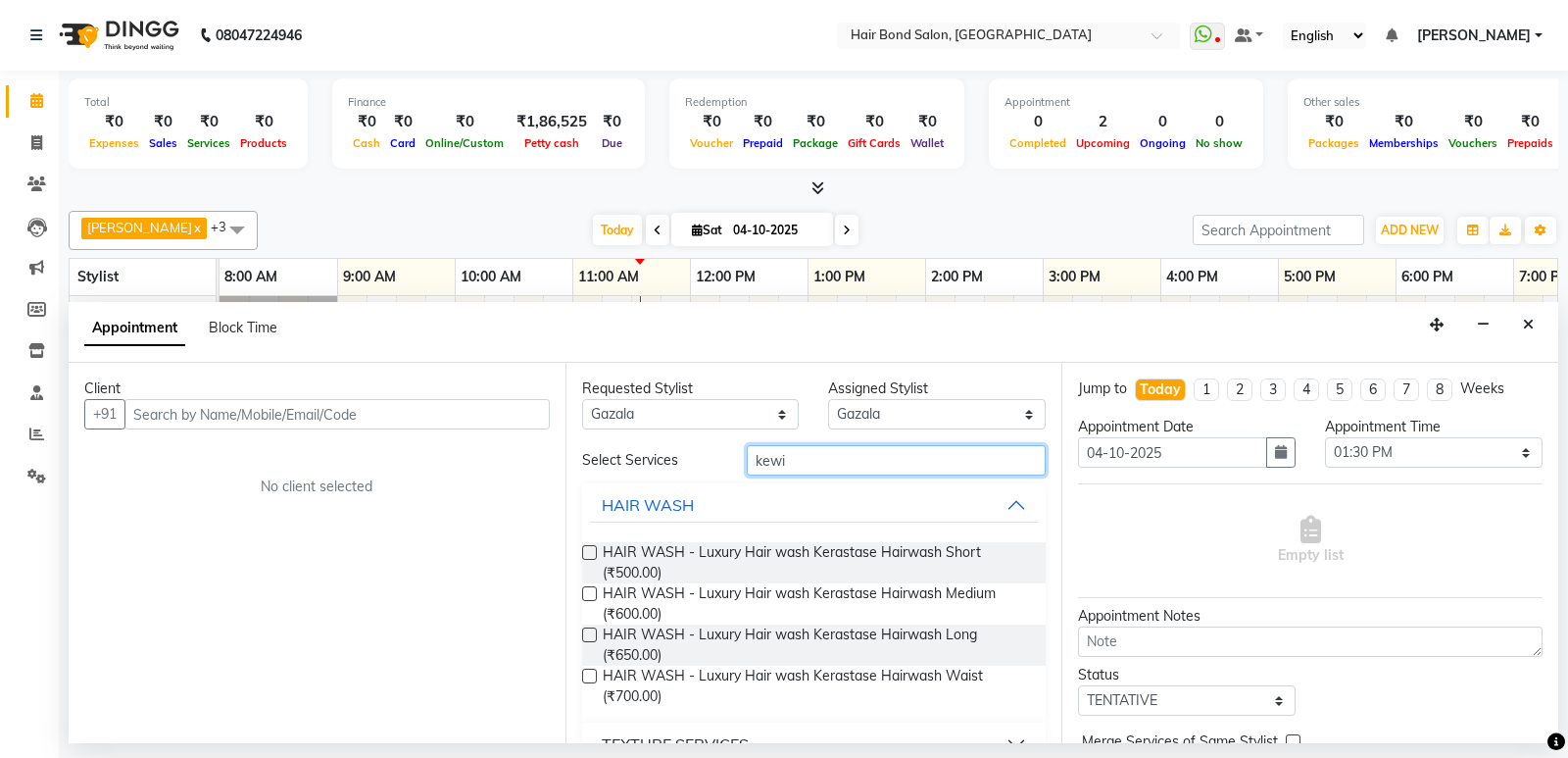
click at [891, 459] on input "kewi" at bounding box center [897, 461] width 300 height 31
type input "k"
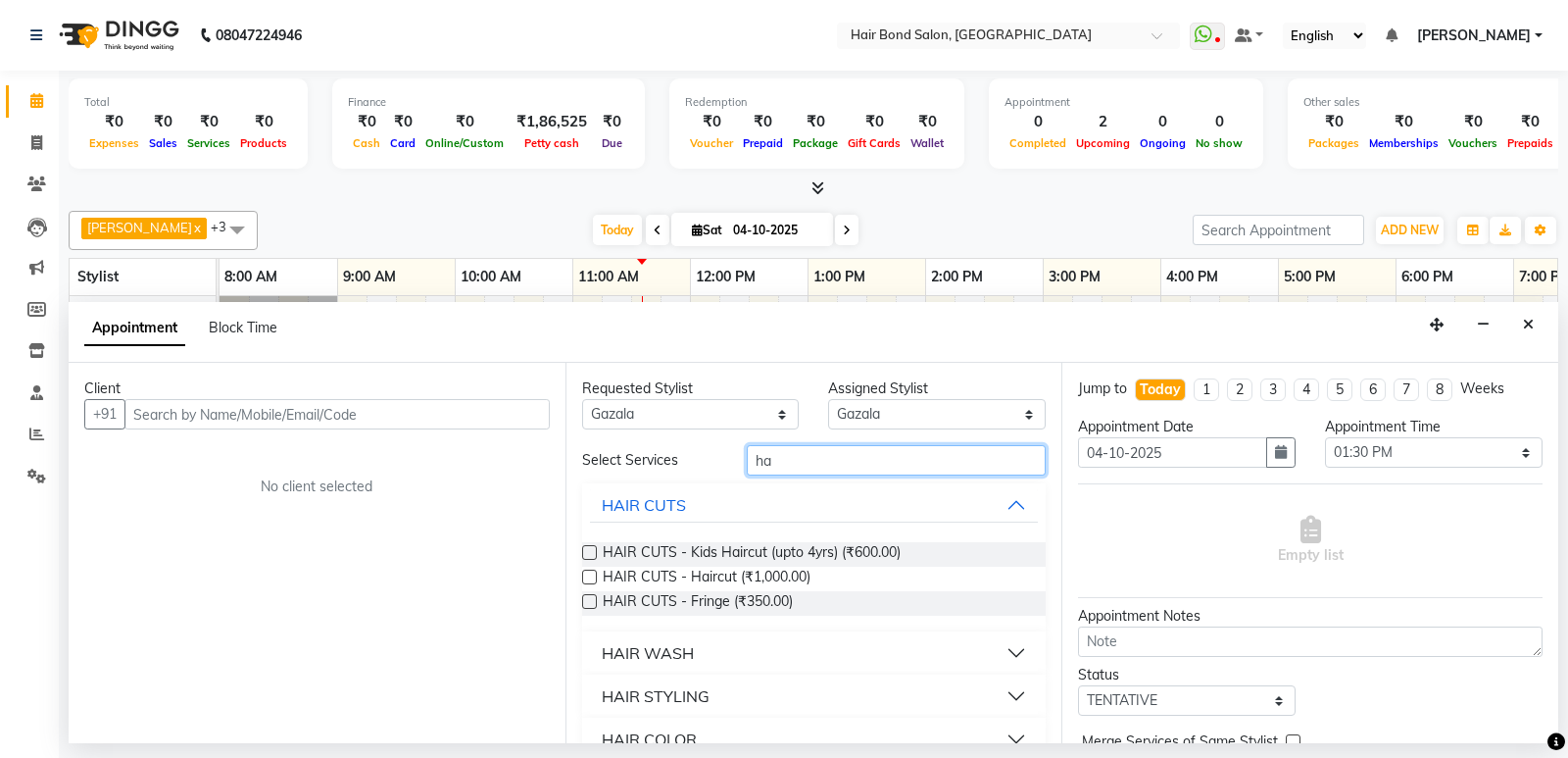
type input "h"
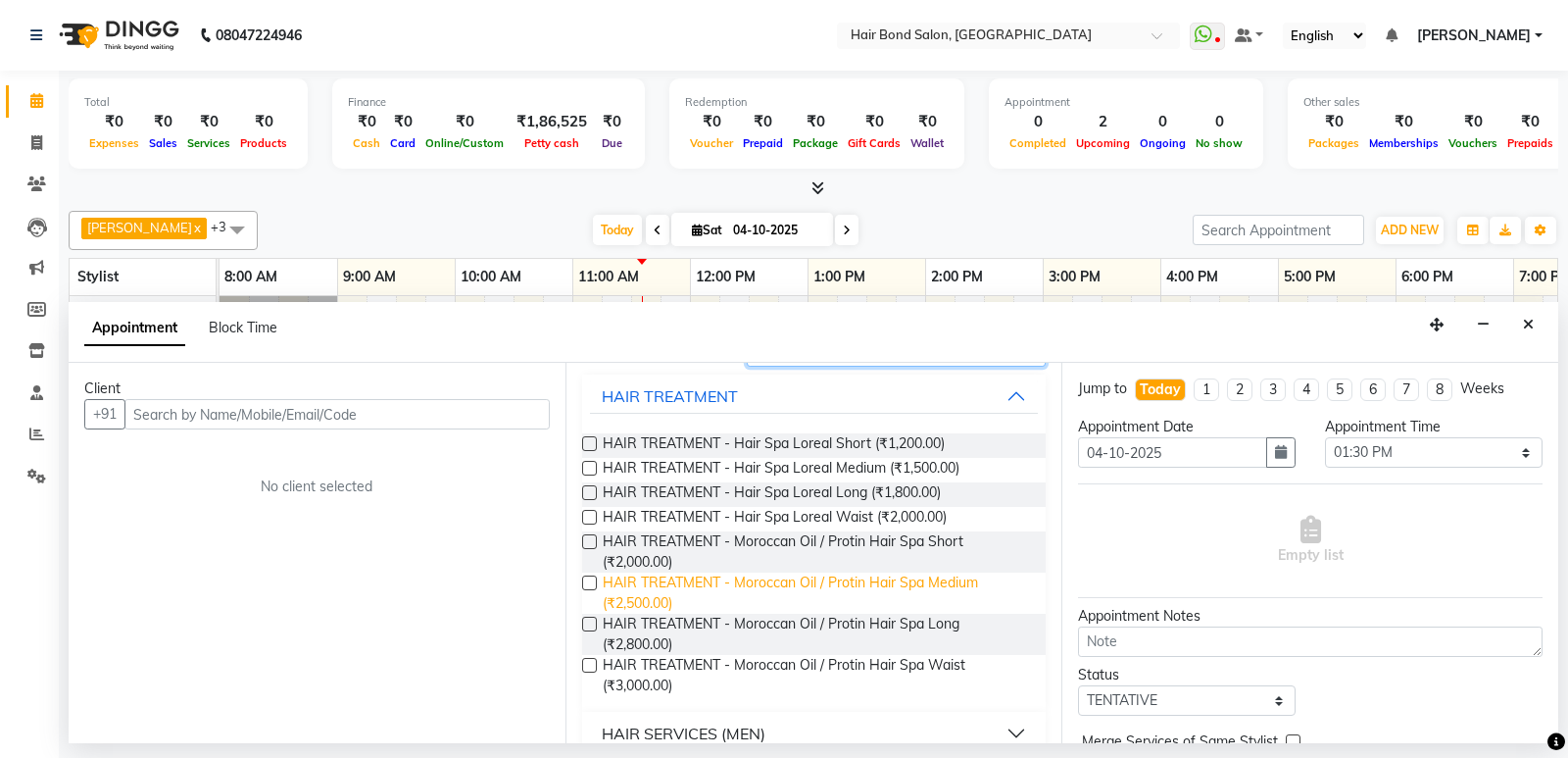
scroll to position [136, 0]
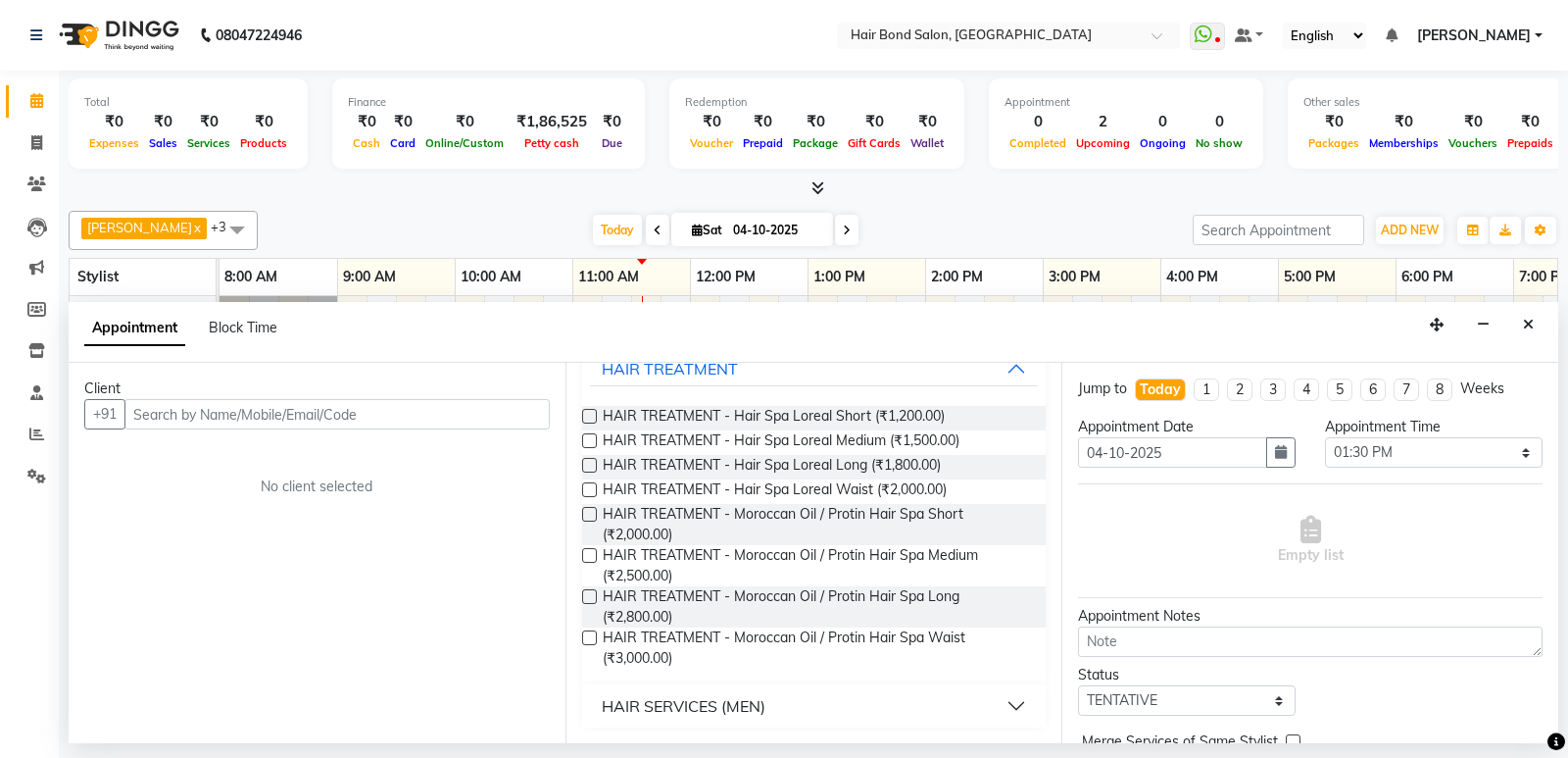
type input "hair spa"
click at [1000, 699] on button "HAIR SERVICES (MEN)" at bounding box center [815, 705] width 449 height 35
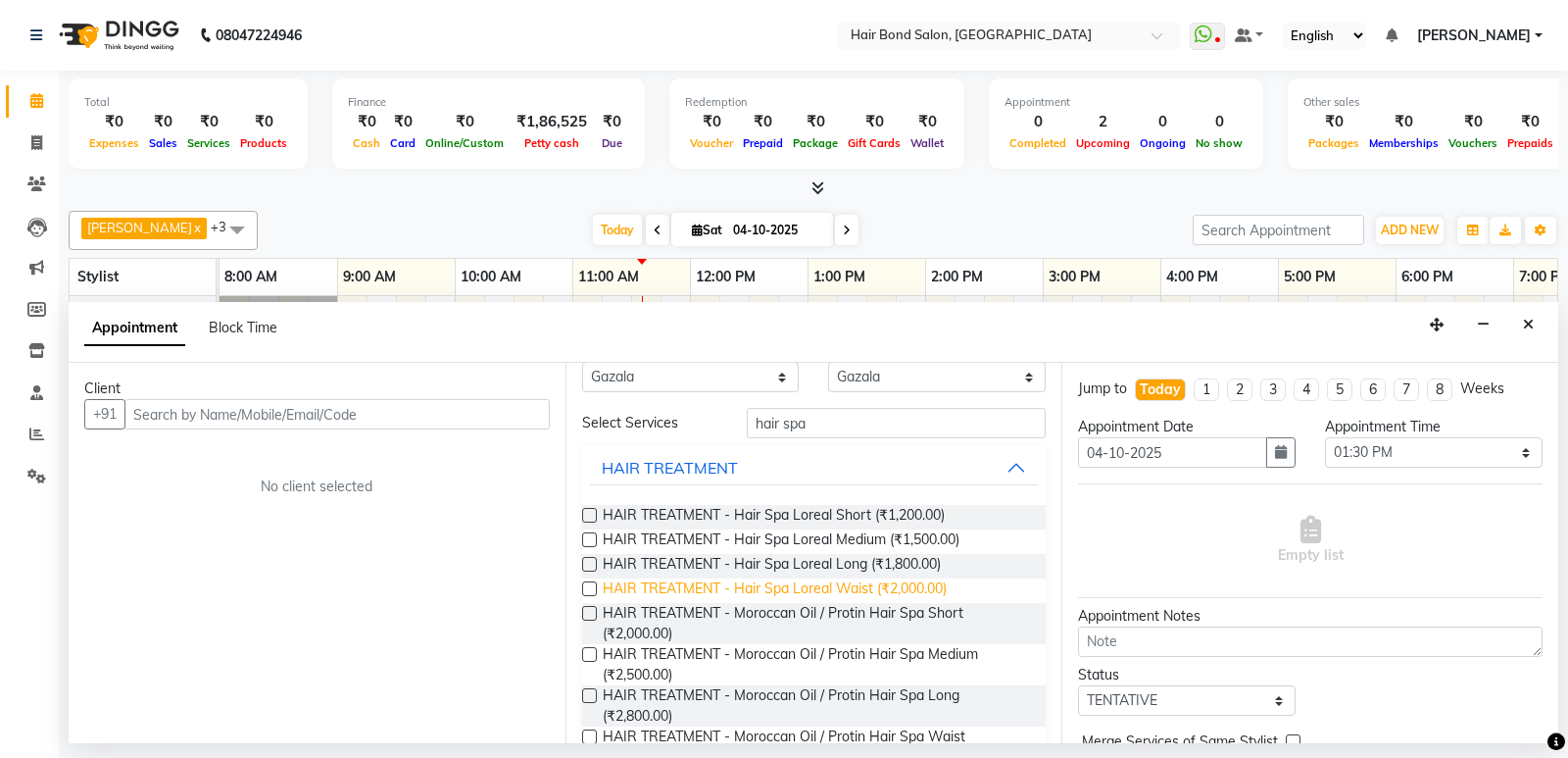
scroll to position [0, 0]
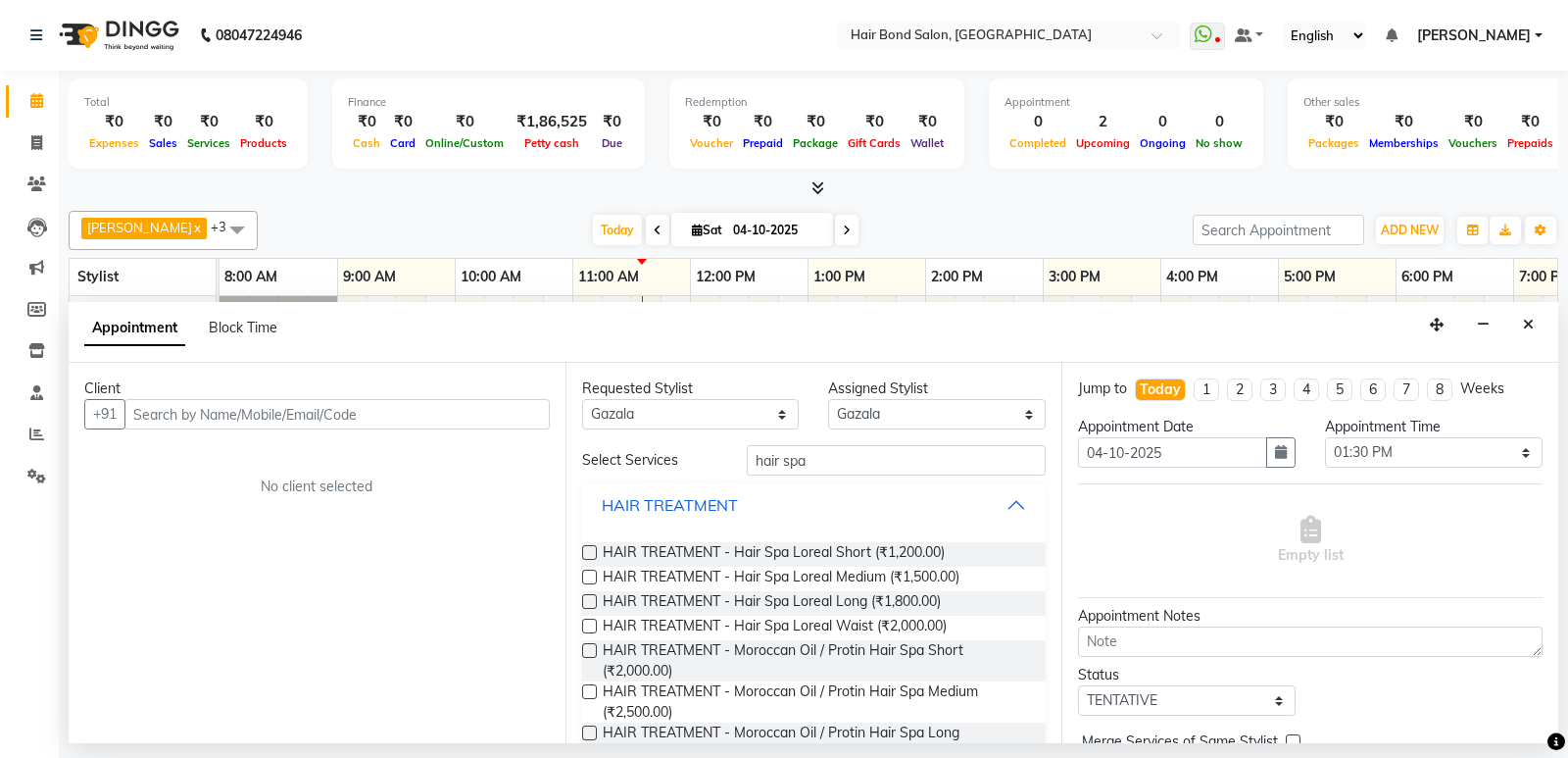
click at [995, 510] on button "HAIR TREATMENT" at bounding box center [815, 504] width 449 height 35
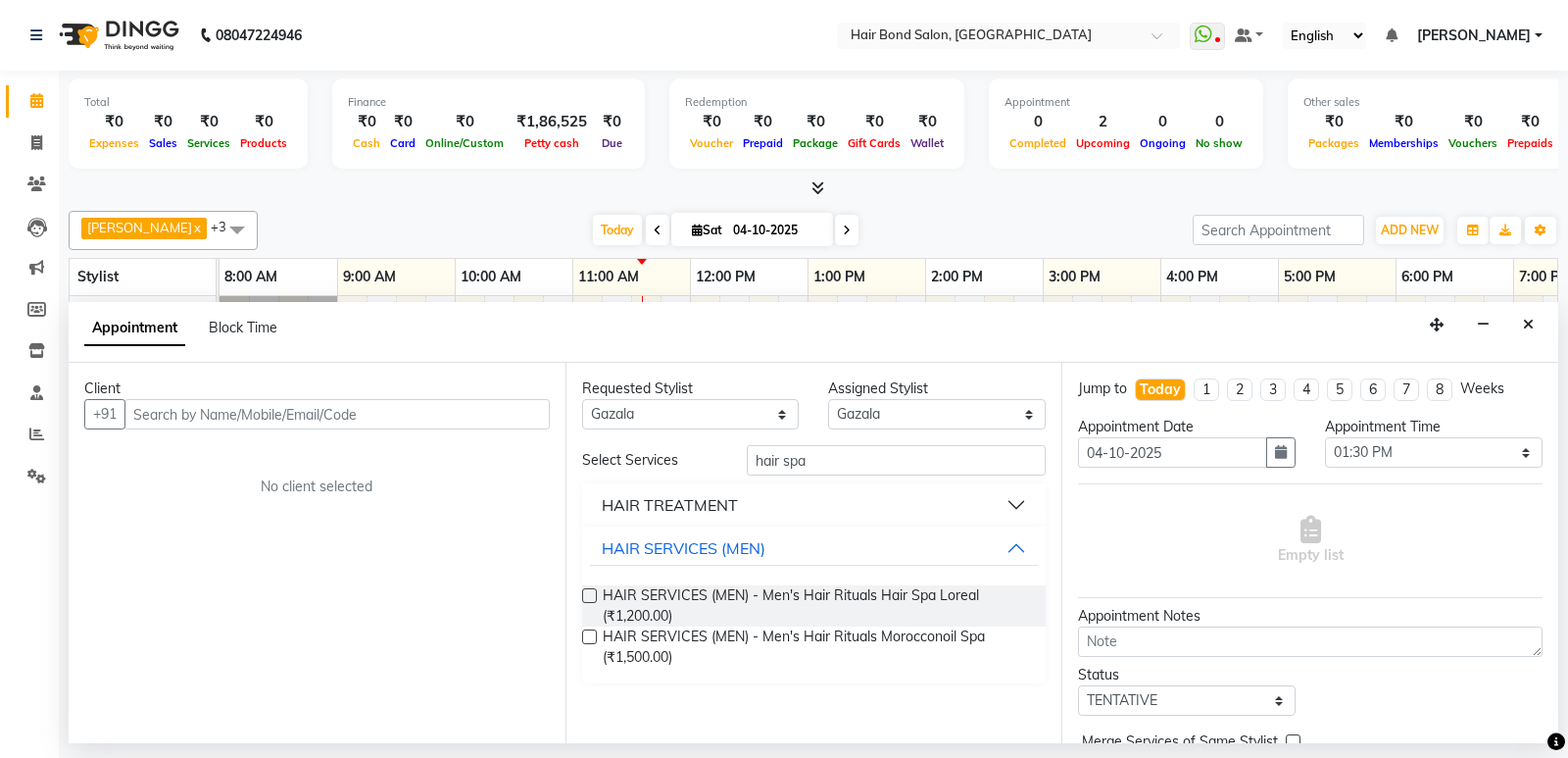
click at [1021, 506] on button "HAIR TREATMENT" at bounding box center [815, 504] width 449 height 35
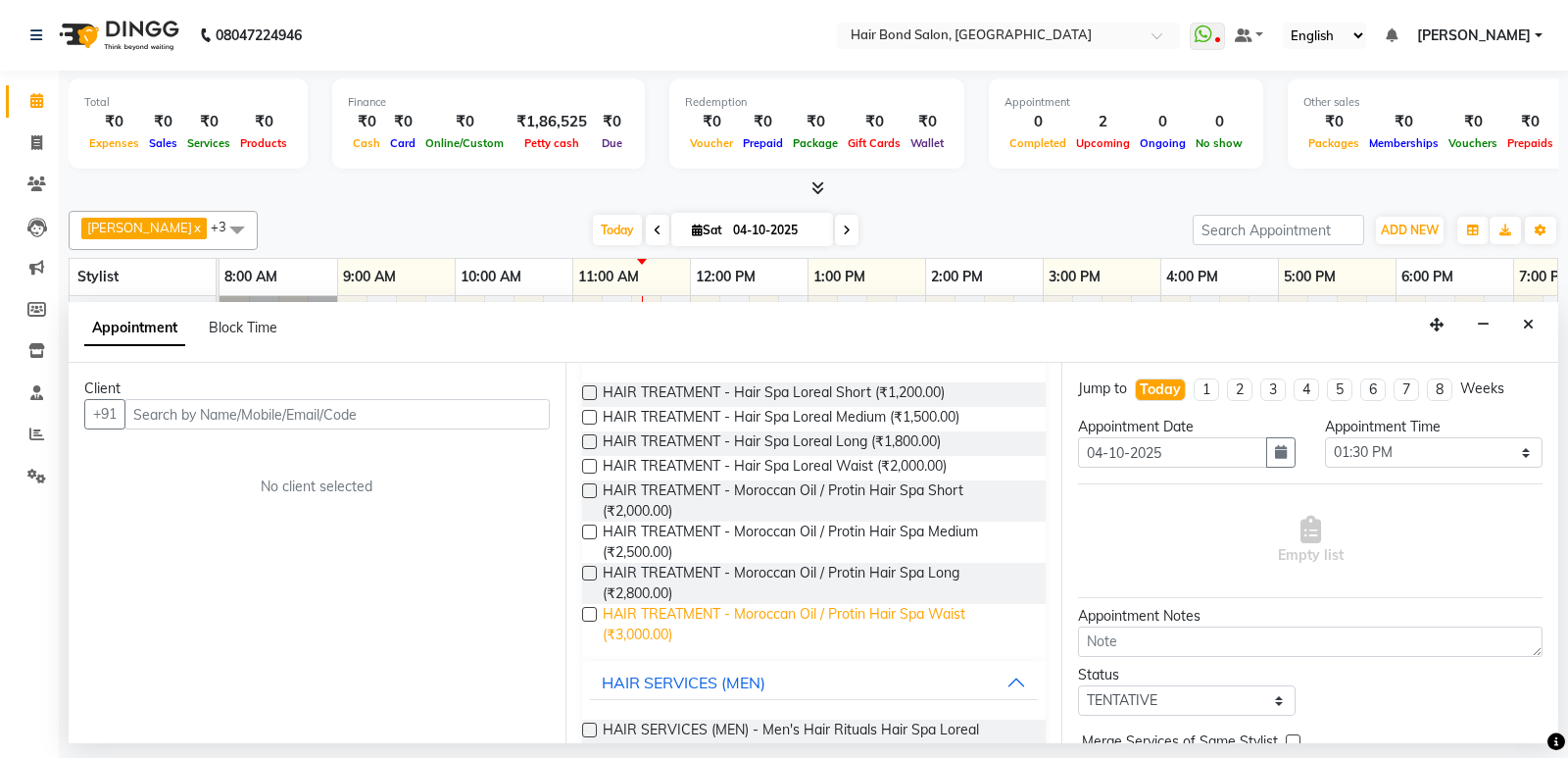
scroll to position [250, 0]
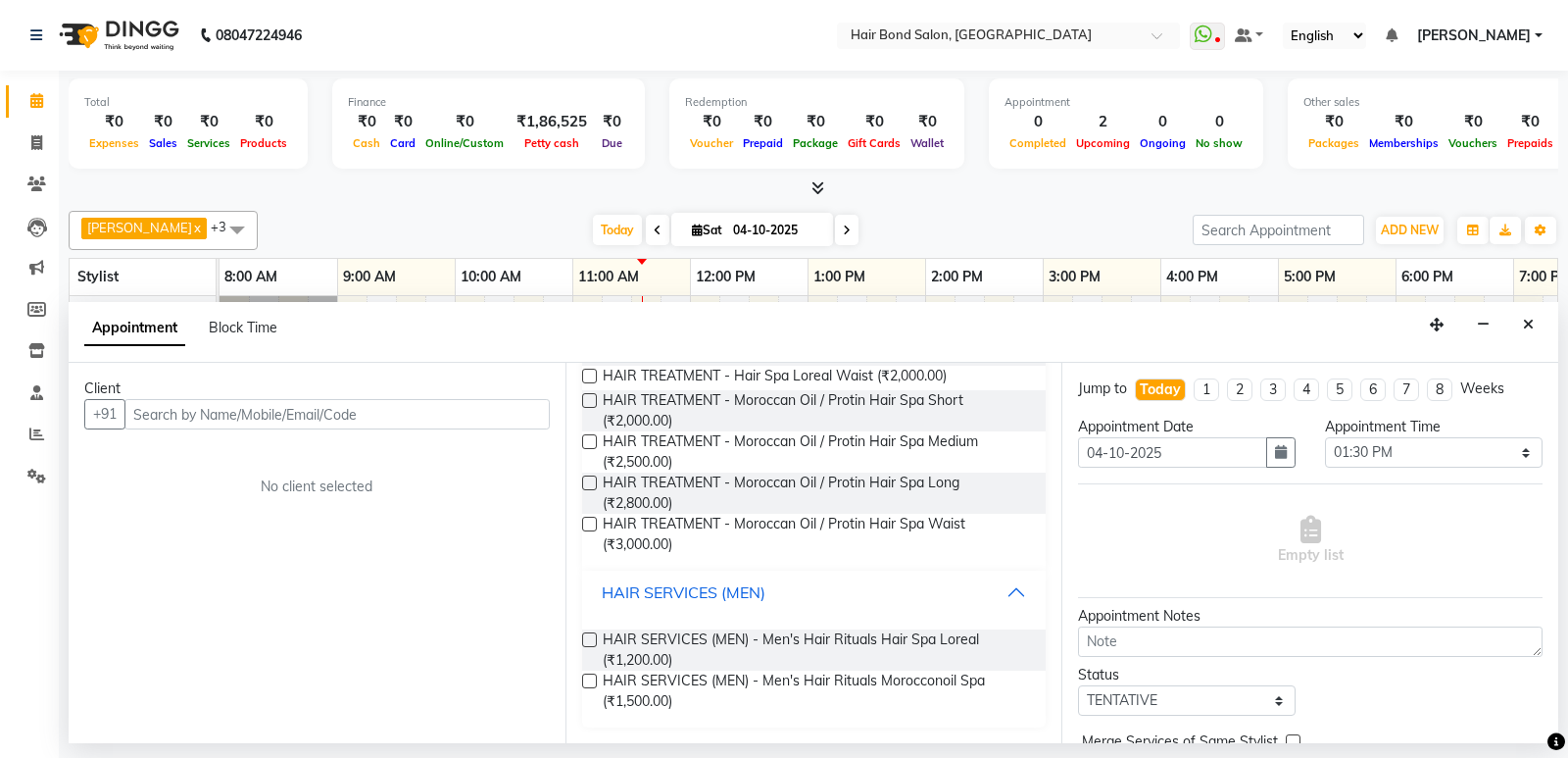
click at [997, 597] on button "HAIR SERVICES (MEN)" at bounding box center [815, 592] width 449 height 35
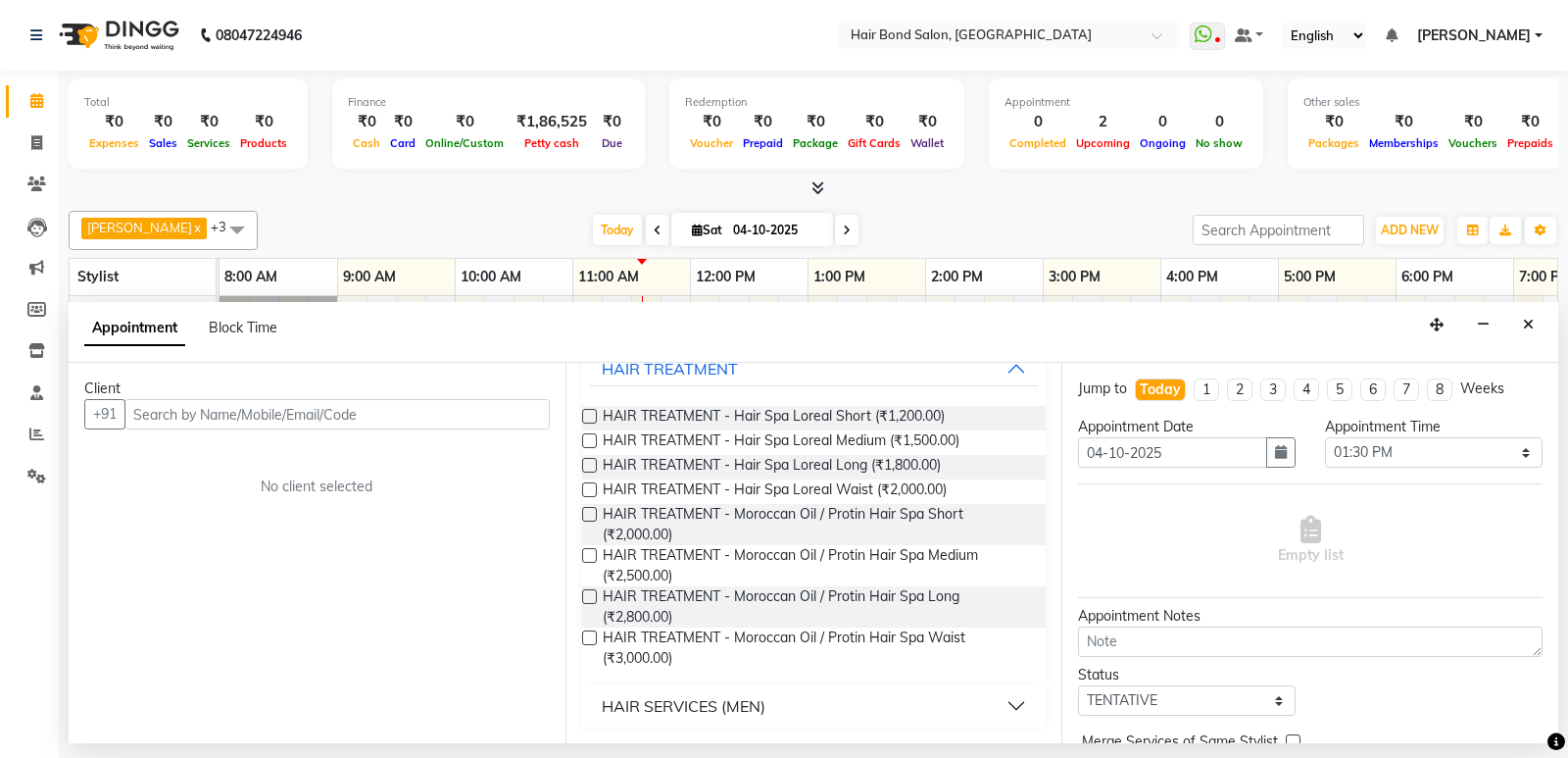
scroll to position [136, 0]
click at [800, 637] on span "HAIR TREATMENT - Moroccan Oil / Protin Hair Spa Waist (₹3,000.00)" at bounding box center [816, 648] width 429 height 41
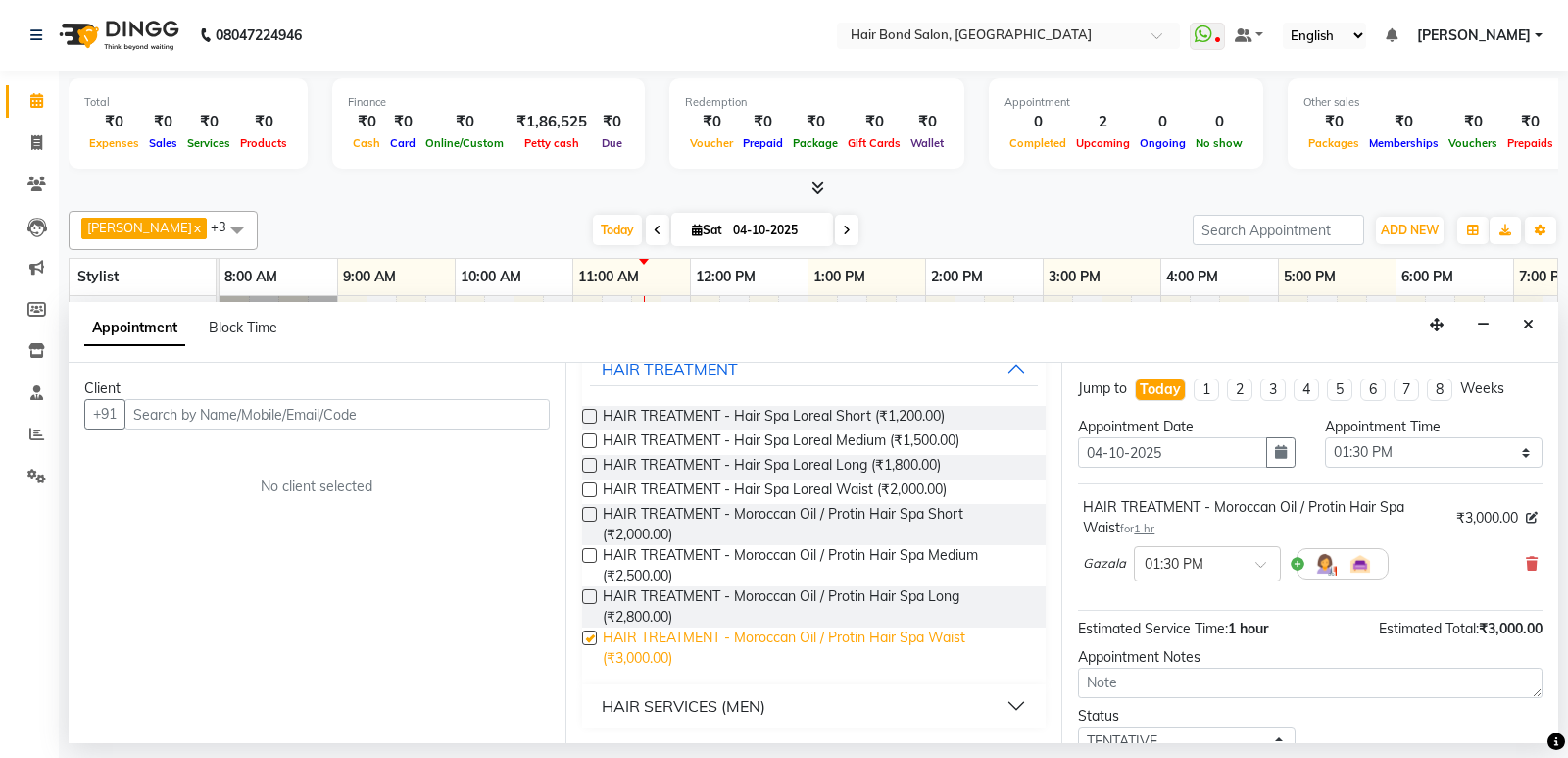
checkbox input "false"
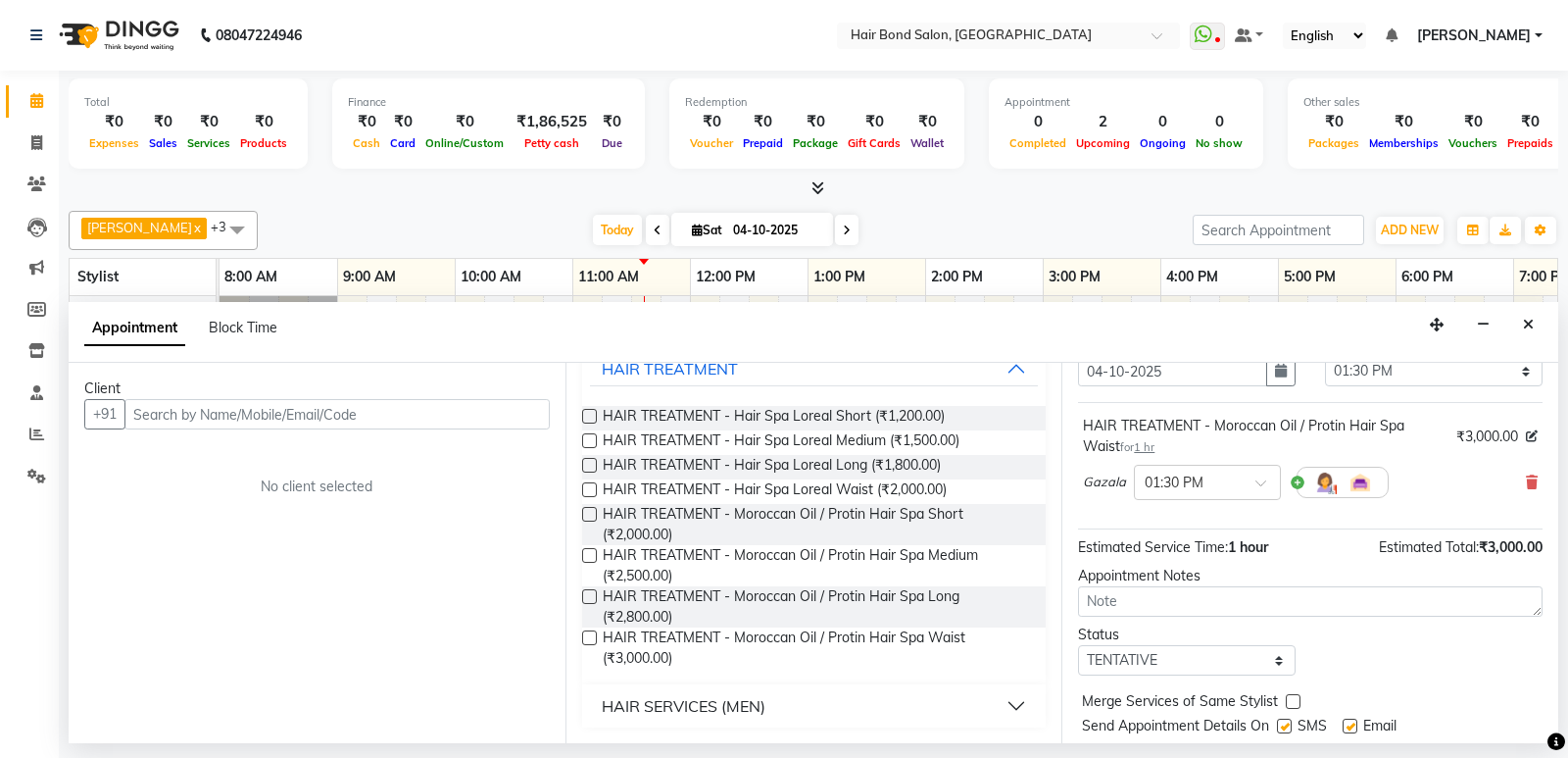
scroll to position [139, 0]
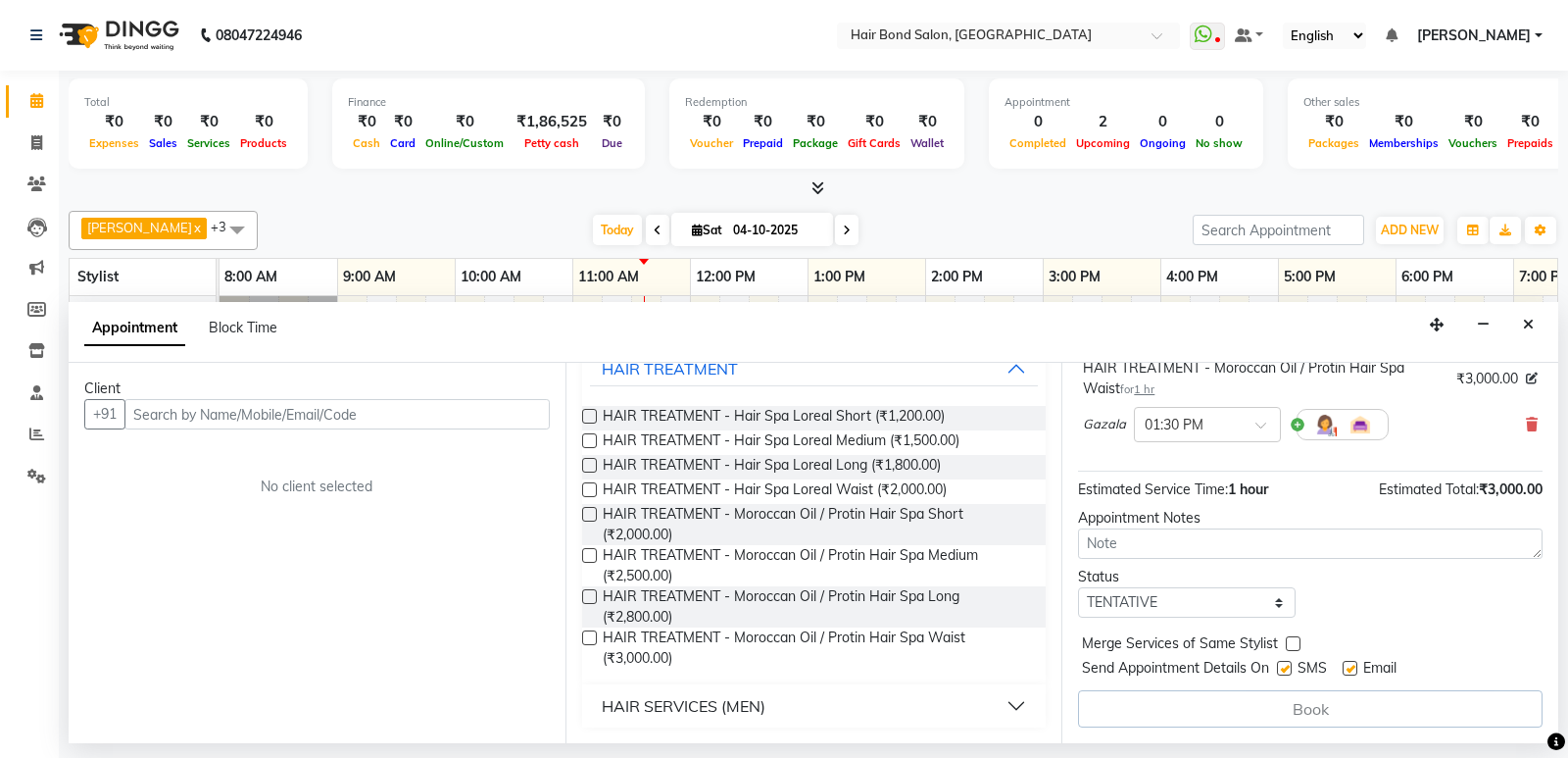
click at [1326, 703] on div "Book" at bounding box center [1310, 708] width 464 height 37
click at [1324, 713] on div "Book" at bounding box center [1310, 708] width 464 height 37
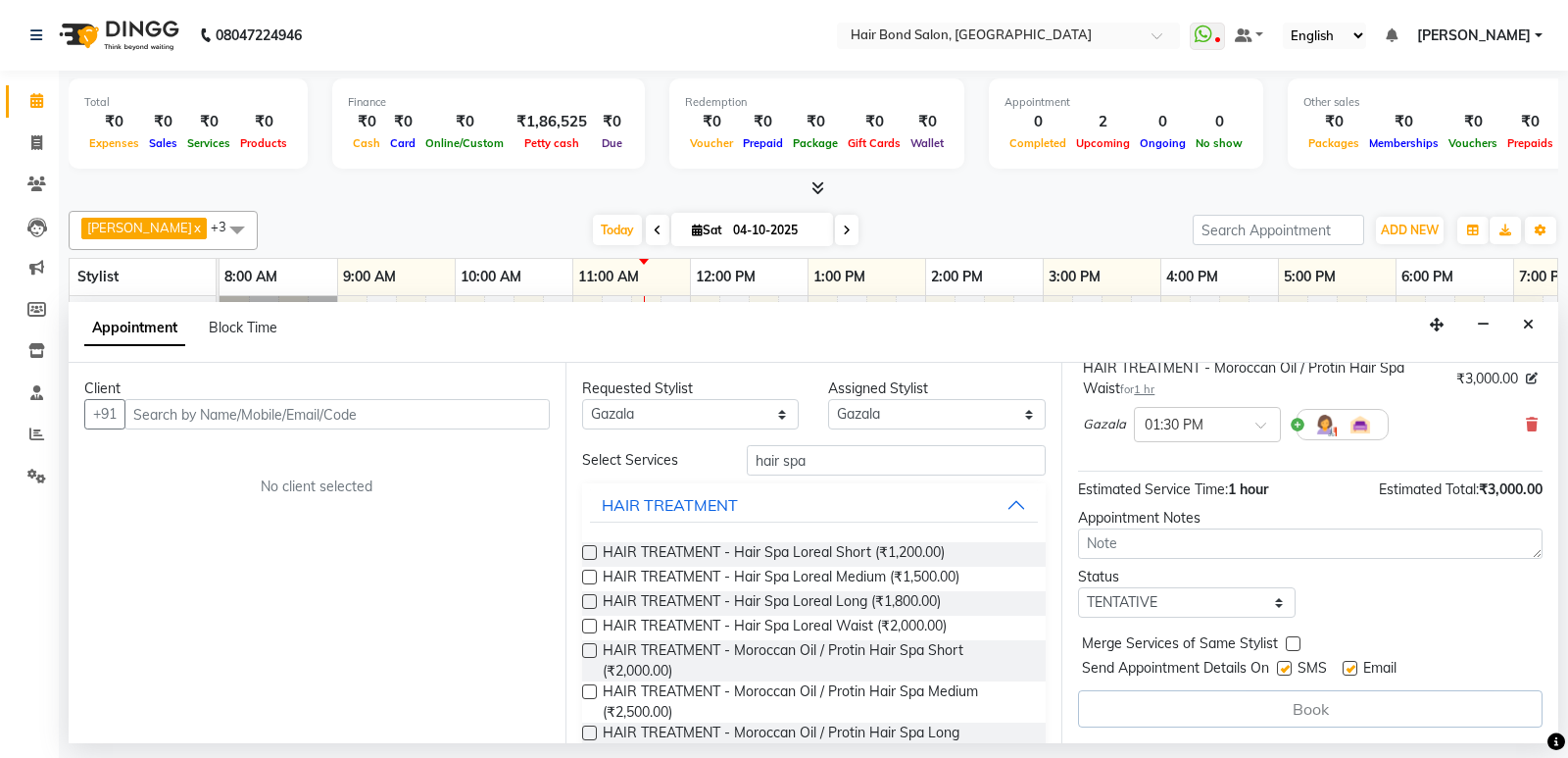
click at [1262, 704] on div "Book" at bounding box center [1310, 708] width 464 height 37
click at [279, 408] on input "text" at bounding box center [337, 414] width 426 height 31
click at [1121, 239] on div "[DATE] [DATE]" at bounding box center [725, 231] width 916 height 30
click at [1535, 322] on button "Close" at bounding box center [1528, 325] width 29 height 31
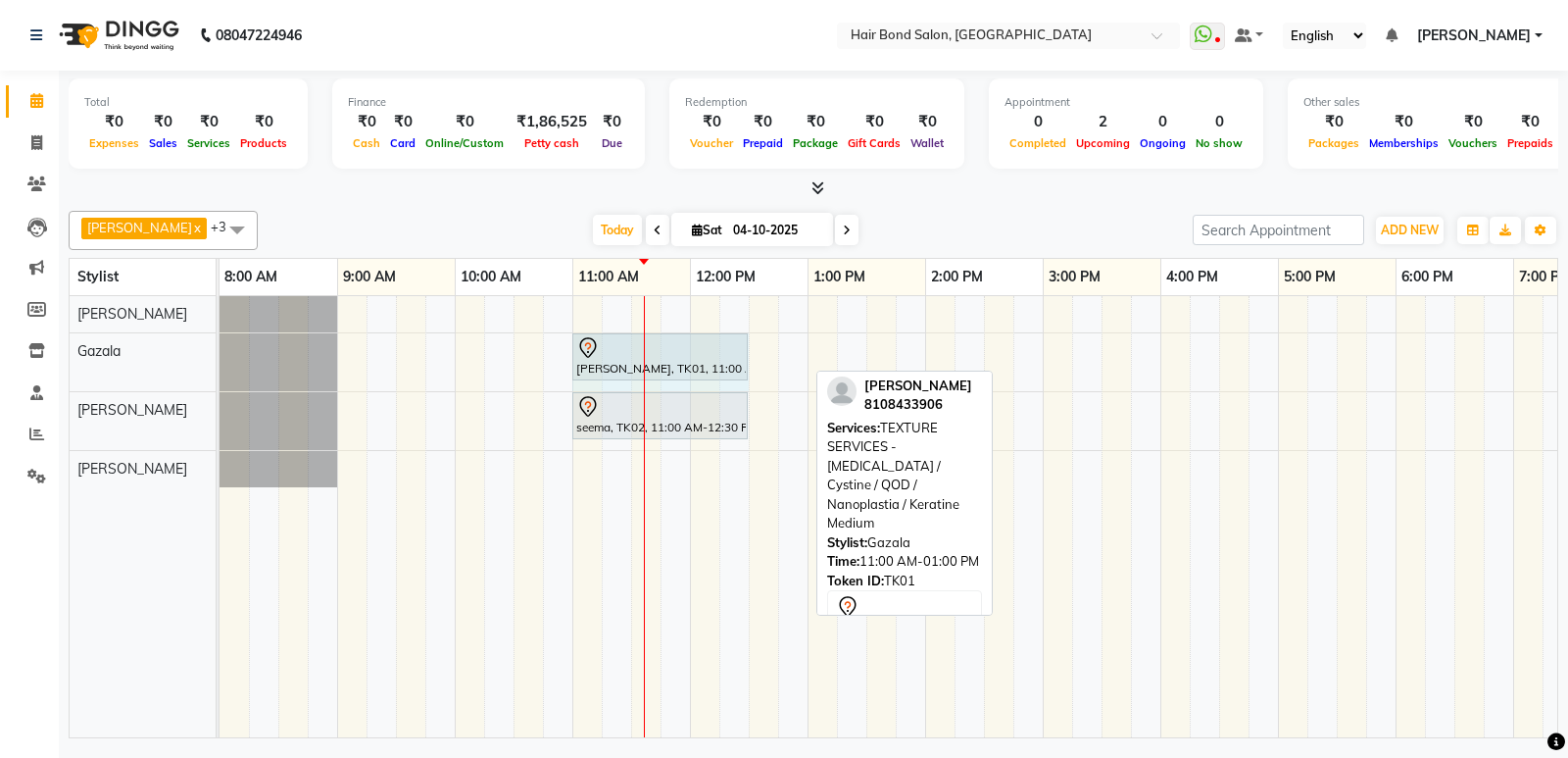
drag, startPoint x: 803, startPoint y: 363, endPoint x: 732, endPoint y: 461, distance: 121.0
click at [732, 461] on div "[PERSON_NAME], TK01, 11:00 AM-01:00 PM, TEXTURE SERVICES - [MEDICAL_DATA] / Cys…" at bounding box center [1102, 517] width 1765 height 442
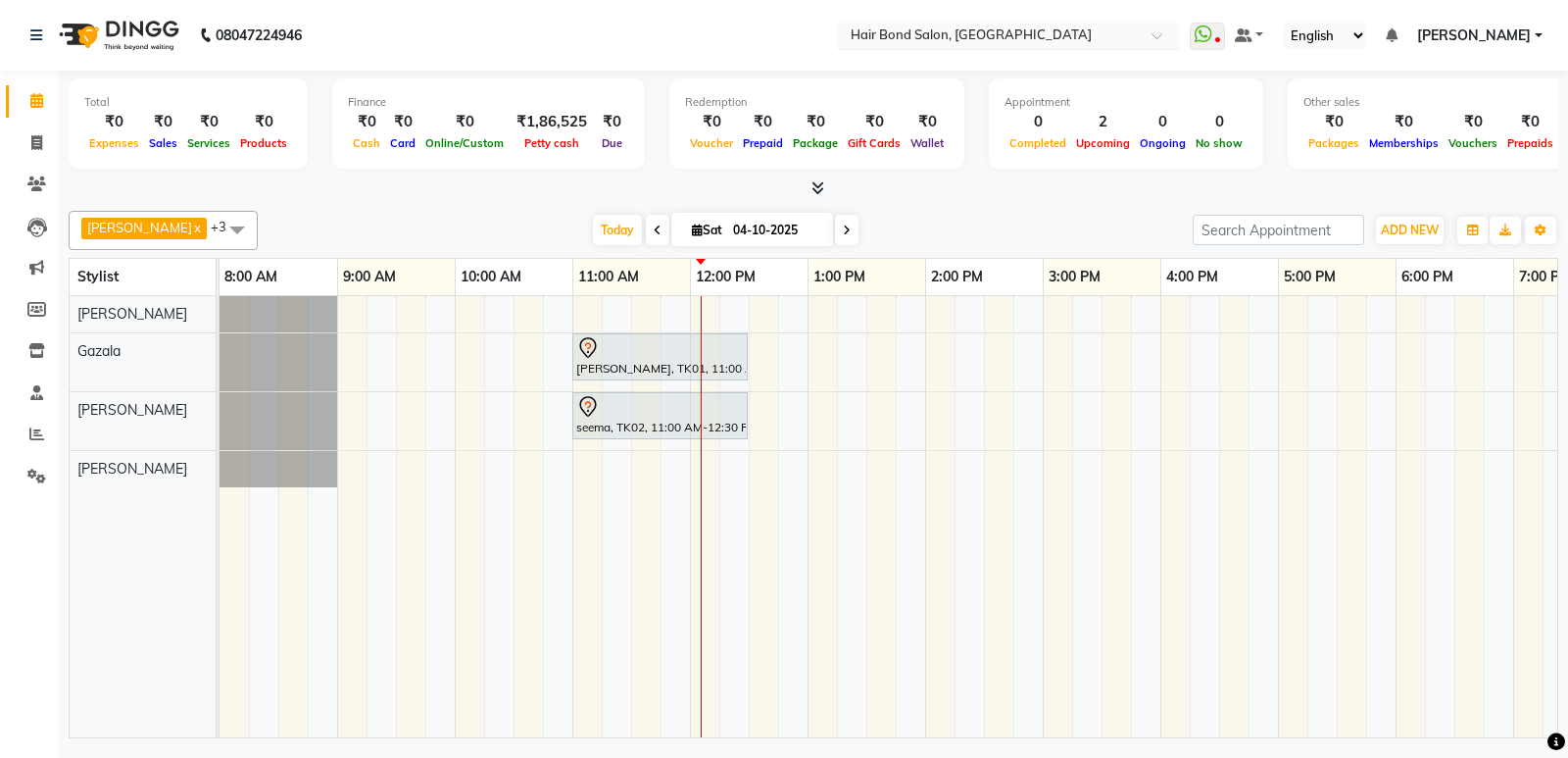
drag, startPoint x: 1568, startPoint y: 96, endPoint x: 950, endPoint y: 40, distance: 620.5
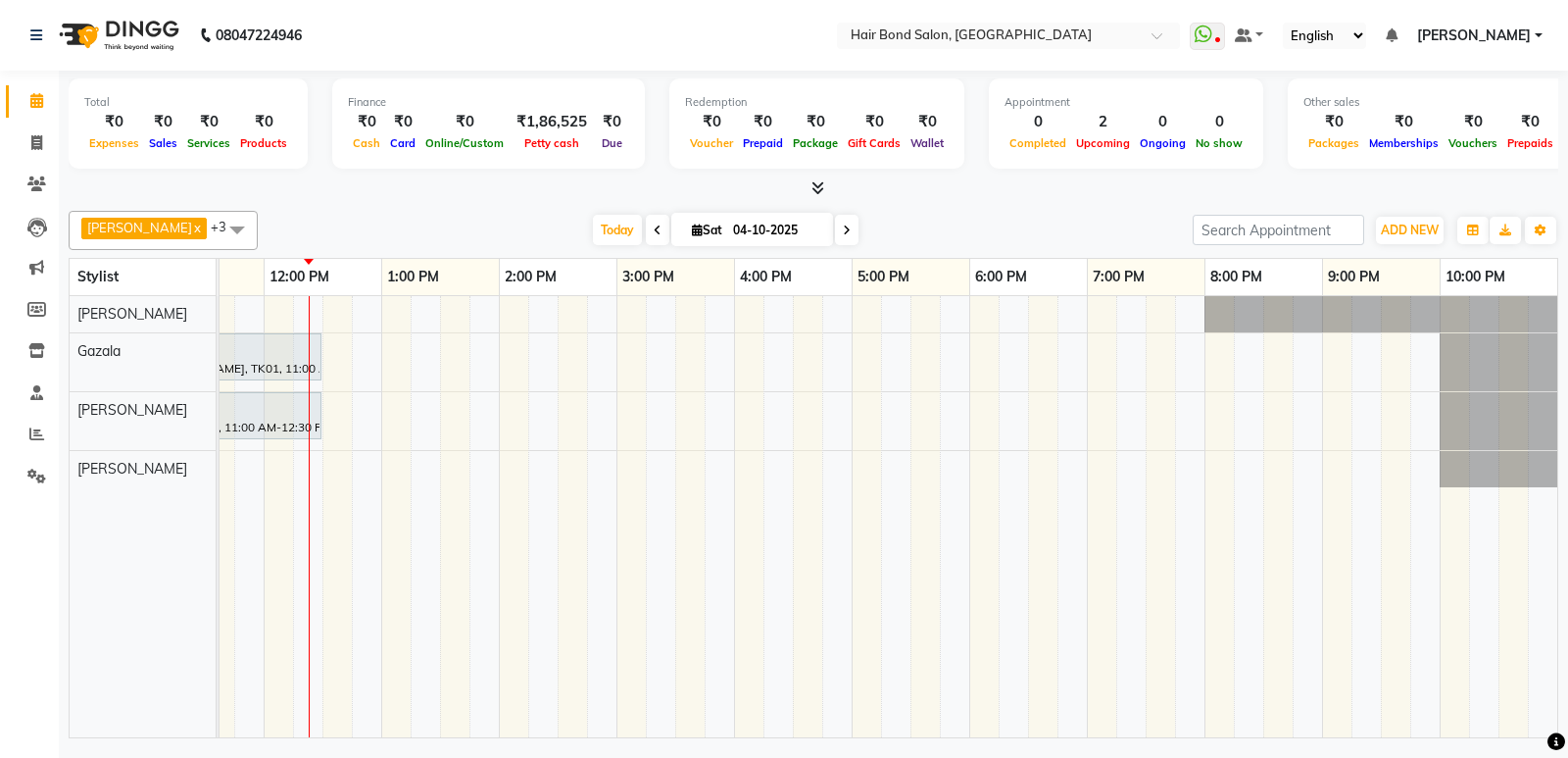
scroll to position [0, 0]
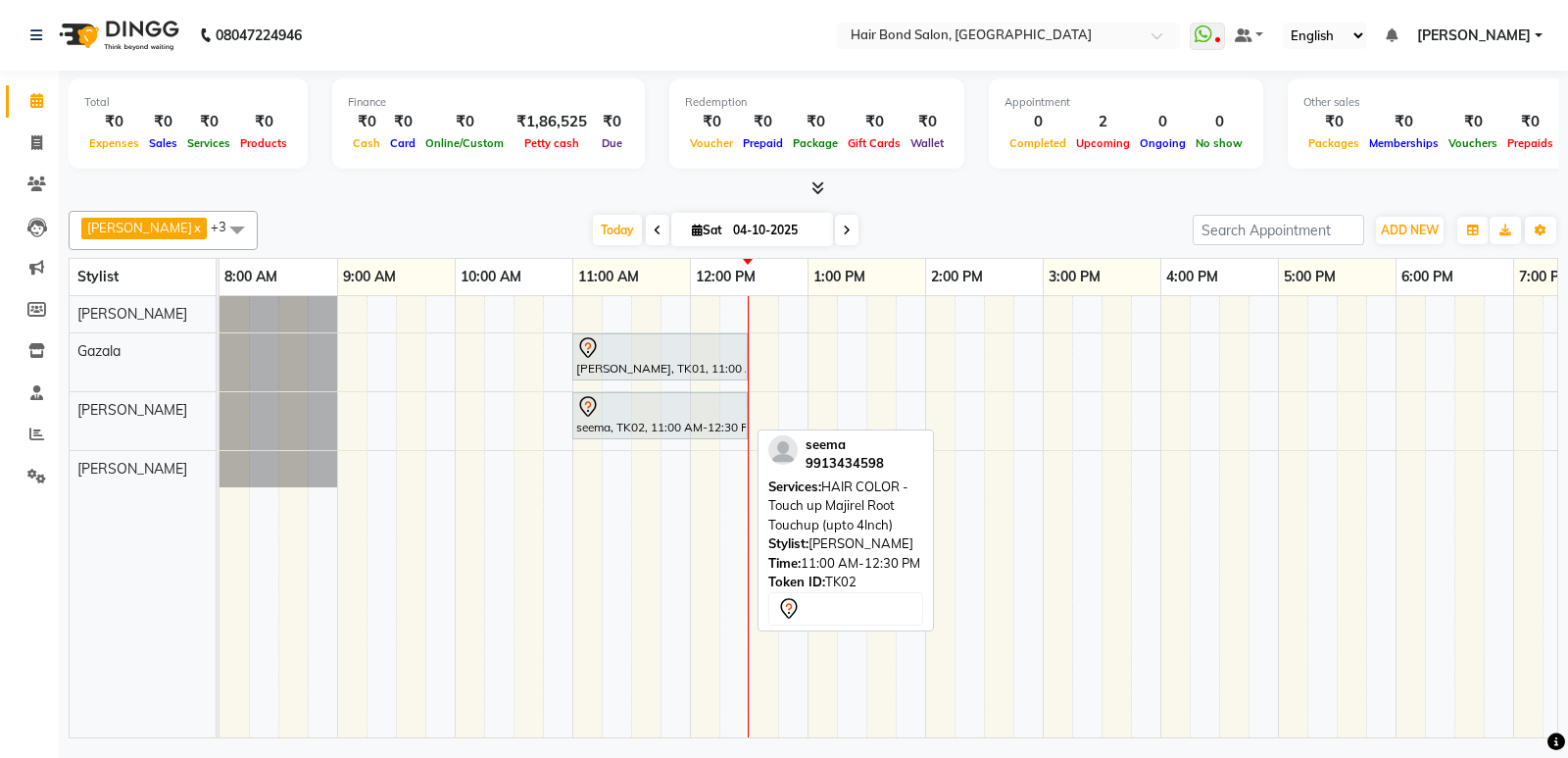
click at [608, 445] on td at bounding box center [616, 517] width 30 height 442
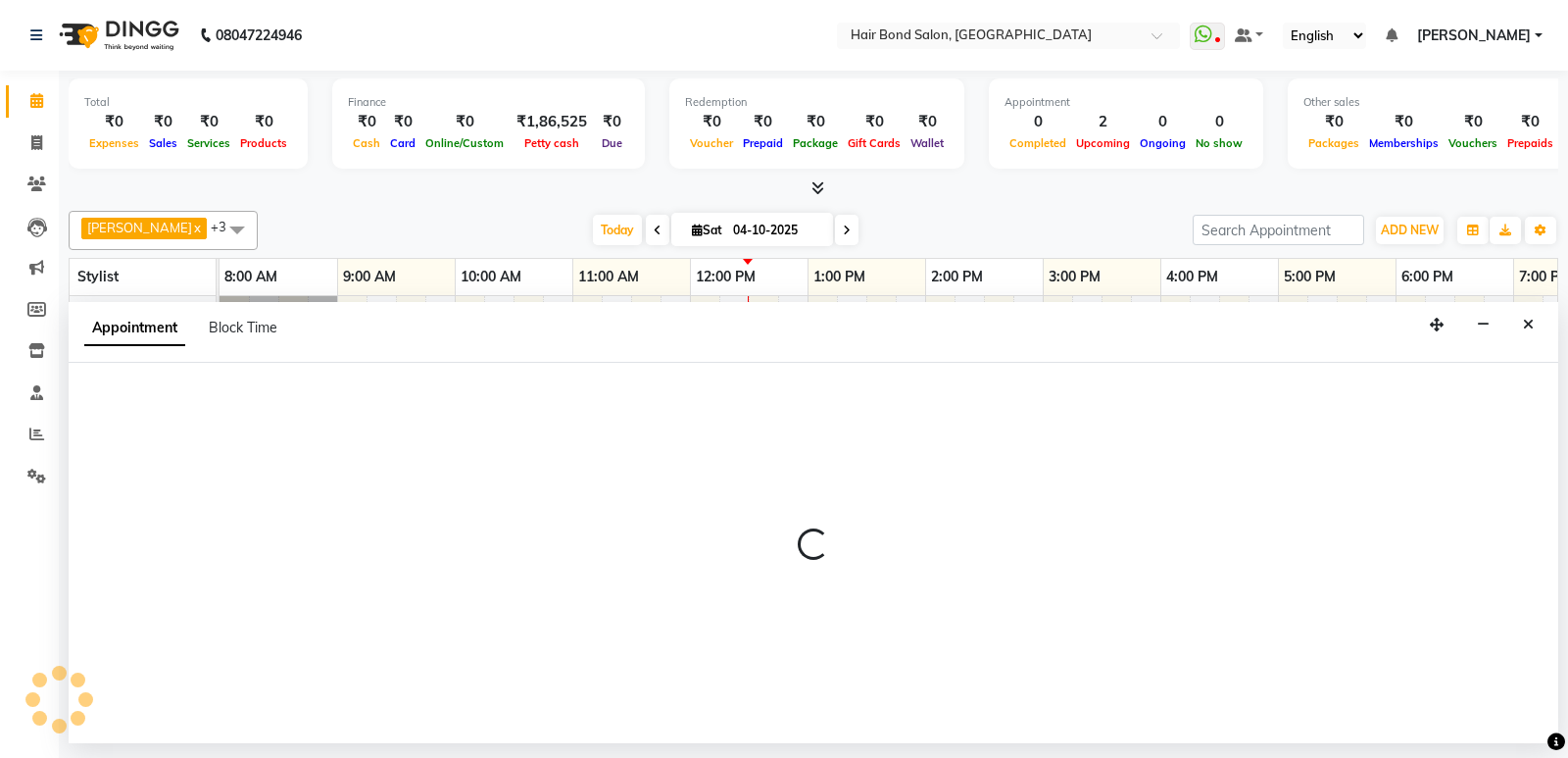
select select "88193"
select select "tentative"
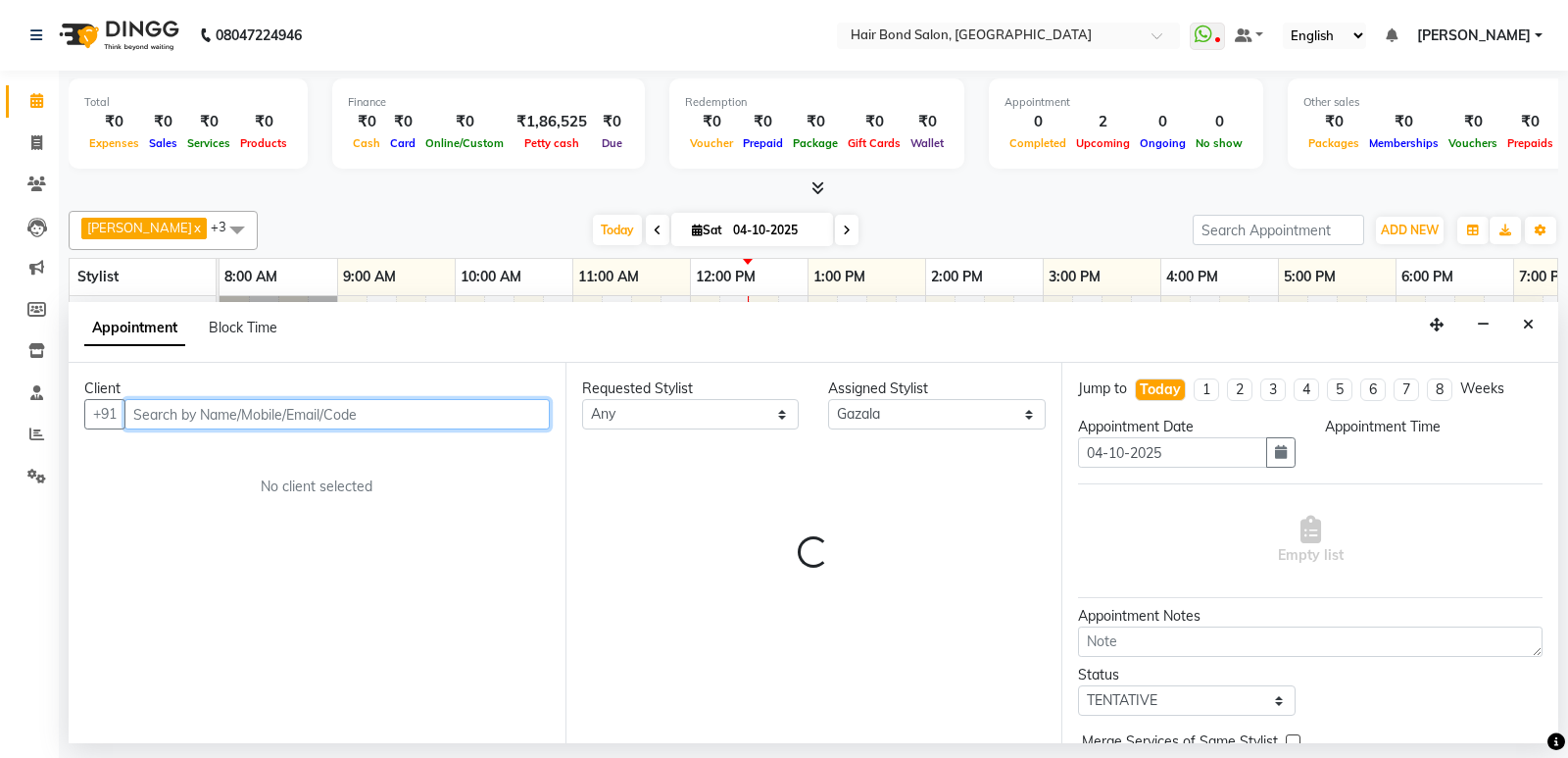
select select "675"
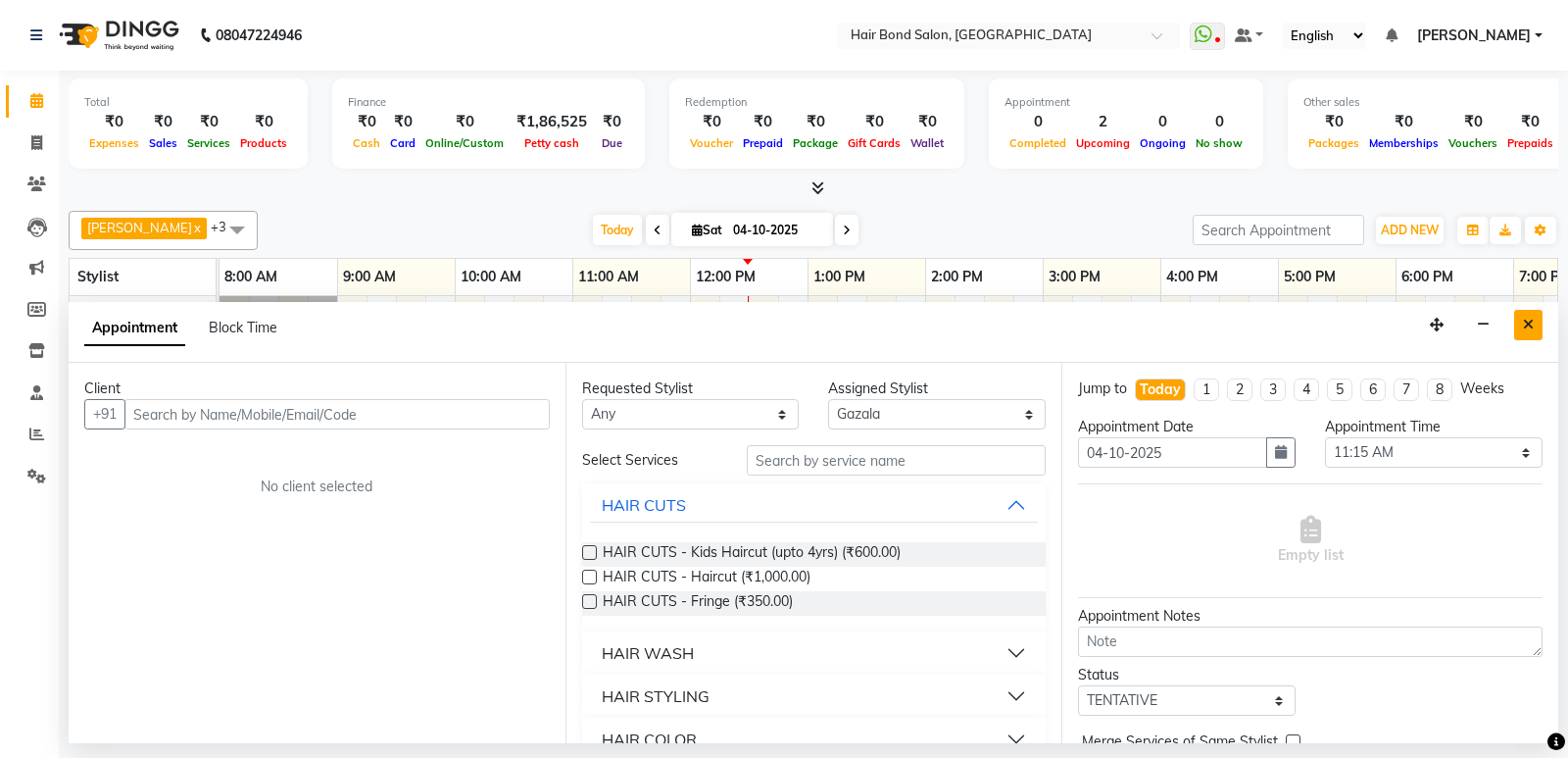
click at [1539, 323] on button "Close" at bounding box center [1528, 325] width 29 height 31
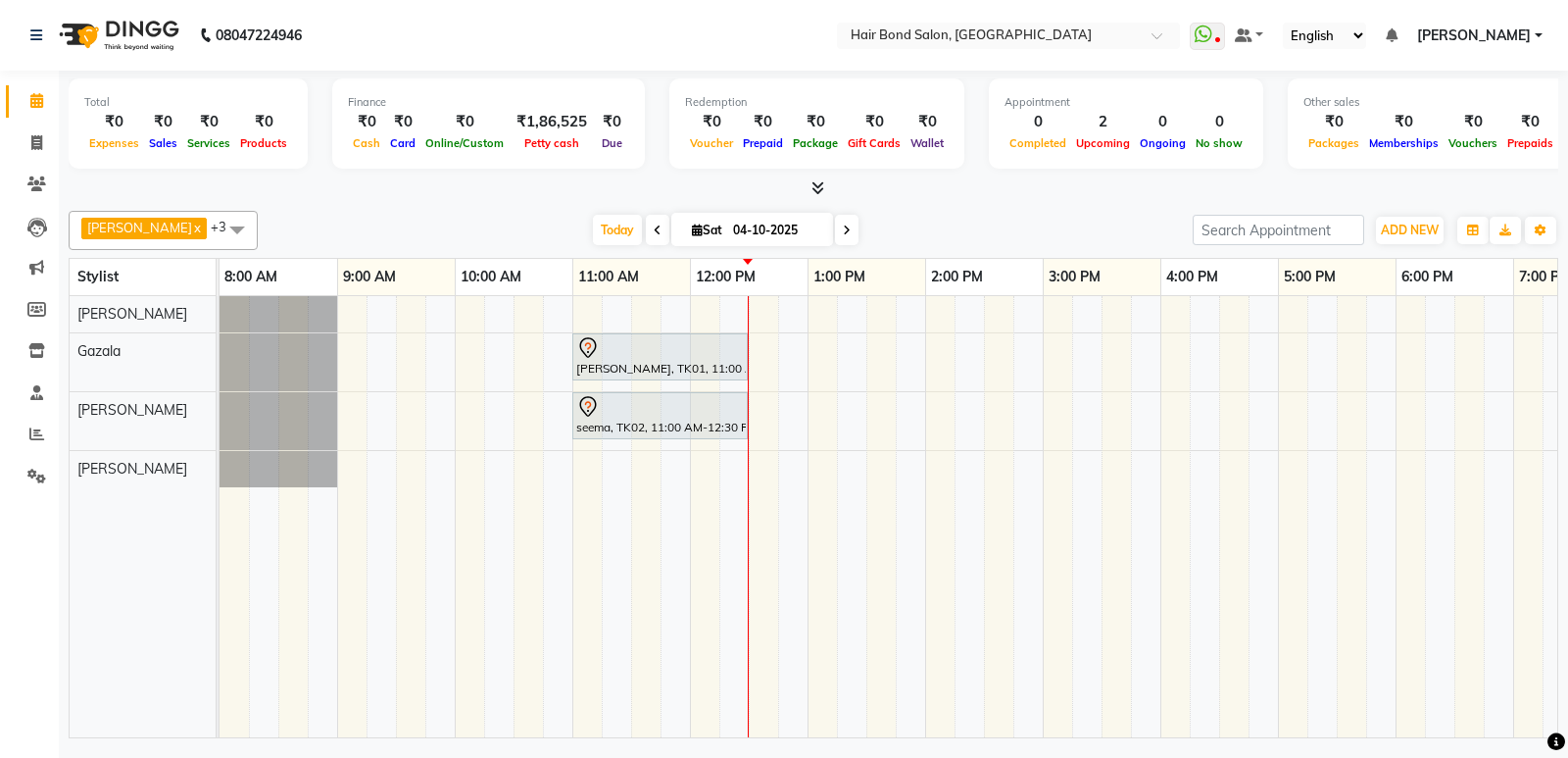
drag, startPoint x: 140, startPoint y: 484, endPoint x: 129, endPoint y: 511, distance: 29.2
drag, startPoint x: 129, startPoint y: 511, endPoint x: 75, endPoint y: 552, distance: 67.8
click at [75, 552] on div "[PERSON_NAME] [PERSON_NAME]" at bounding box center [150, 517] width 161 height 442
click at [218, 224] on span at bounding box center [237, 229] width 39 height 37
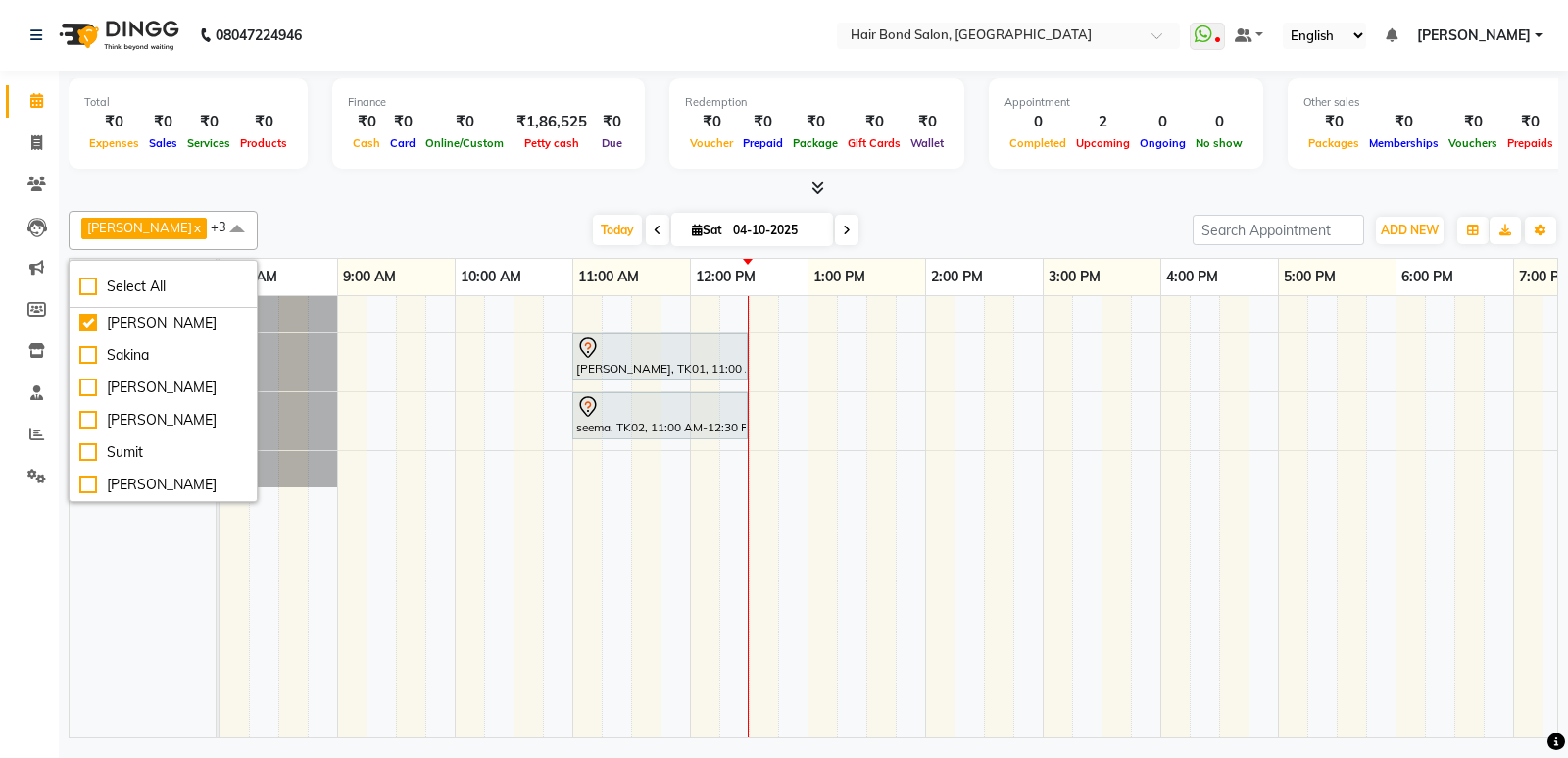
scroll to position [407, 0]
click at [218, 231] on span at bounding box center [237, 229] width 39 height 37
